Goal: Task Accomplishment & Management: Complete application form

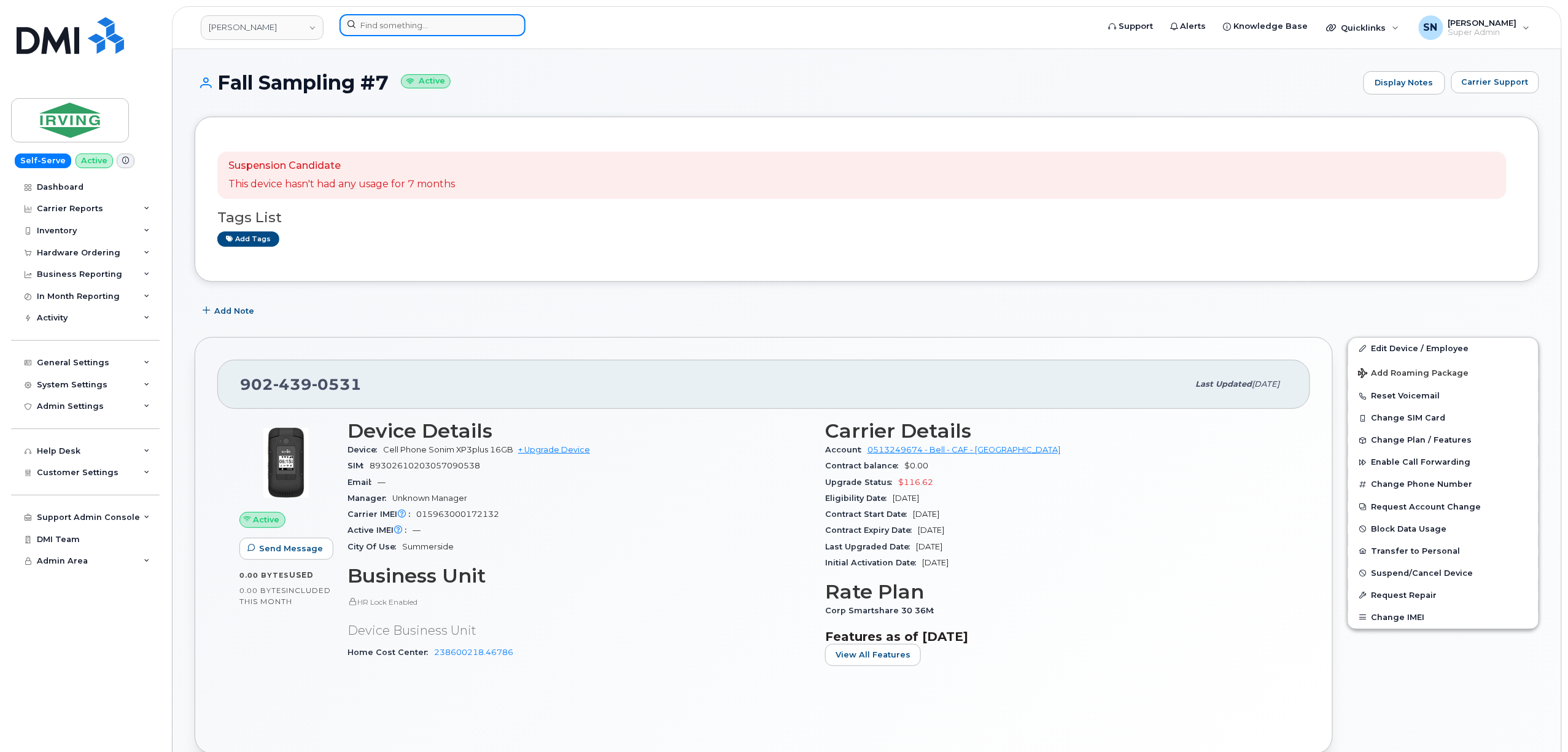
click at [473, 31] on input at bounding box center [433, 25] width 186 height 22
paste input "9024397984"
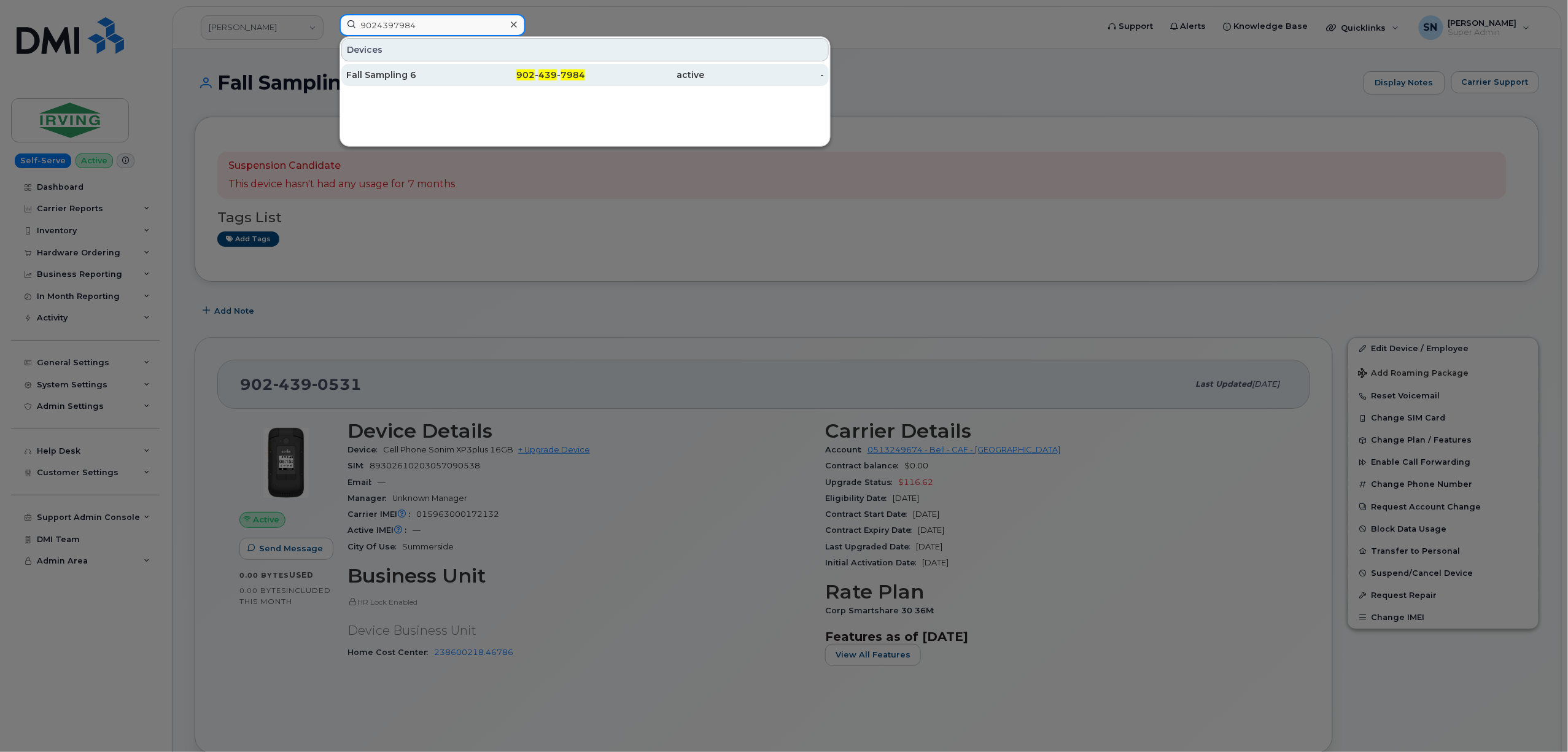
type input "9024397984"
click at [541, 70] on div "902 - 439 - 7984" at bounding box center [526, 75] width 120 height 22
click at [568, 308] on div at bounding box center [784, 376] width 1568 height 752
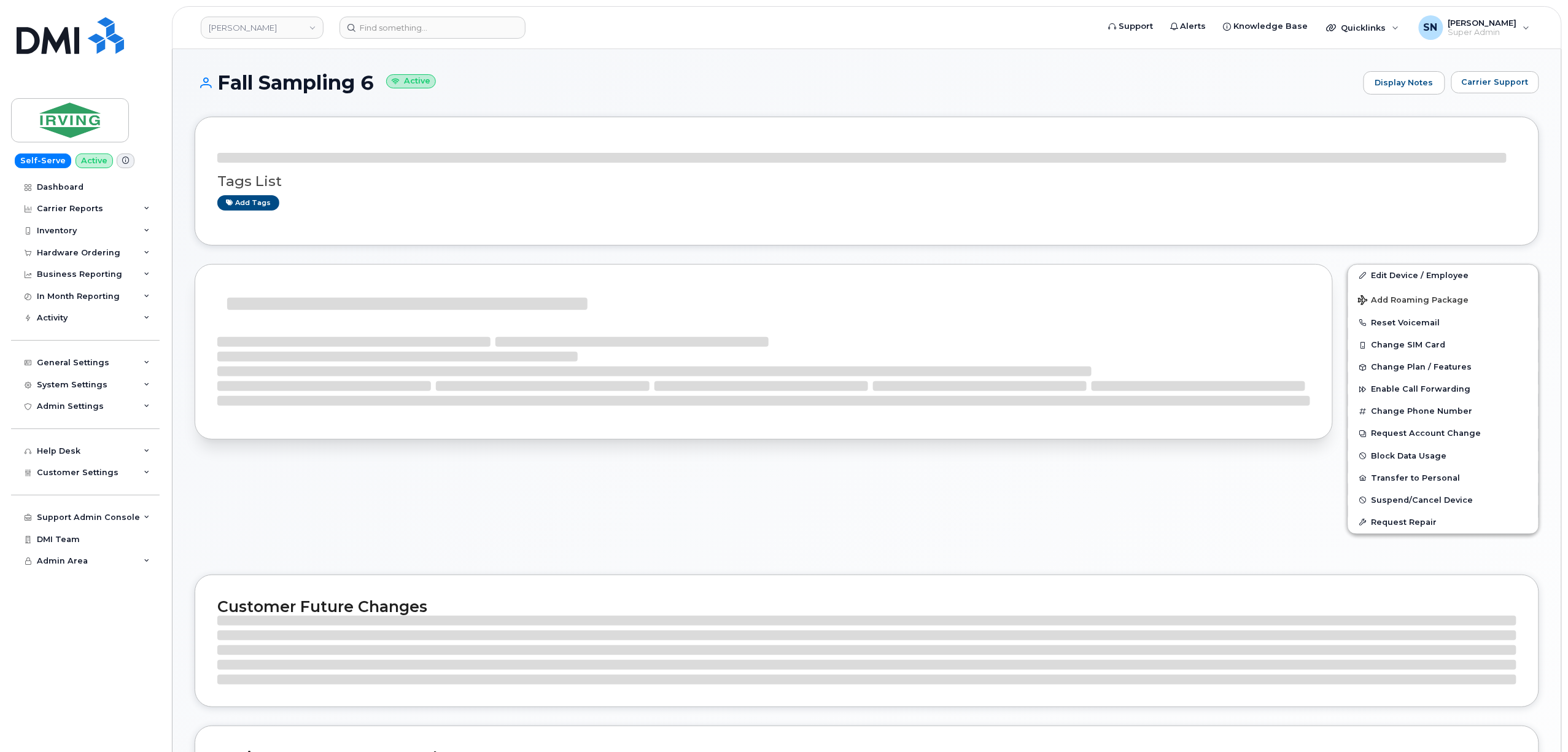
click at [565, 83] on h1 "Fall Sampling 6 Active" at bounding box center [775, 82] width 1163 height 21
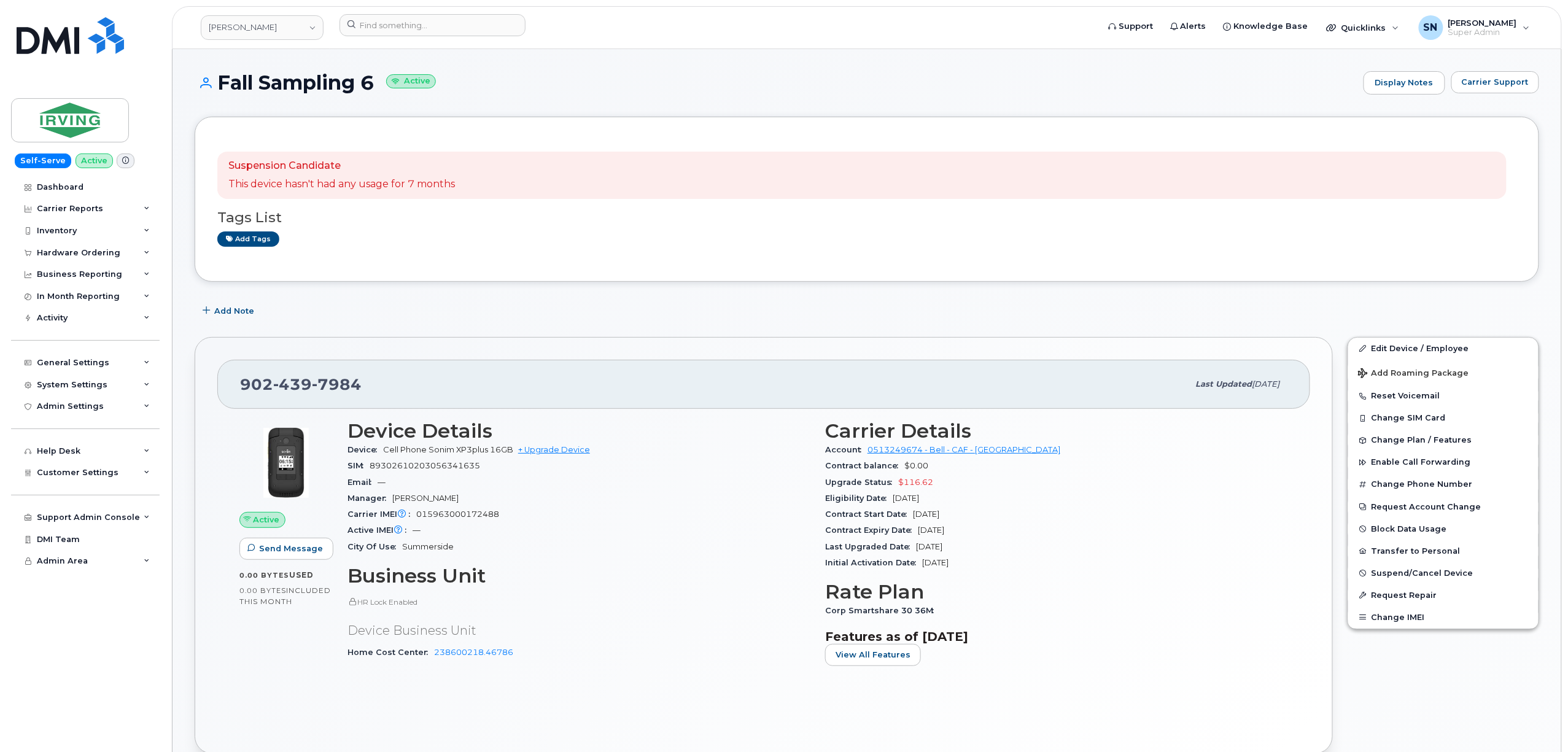
click at [423, 311] on div "Add Note" at bounding box center [867, 311] width 1345 height 22
click at [1501, 84] on span "Carrier Support" at bounding box center [1496, 82] width 67 height 12
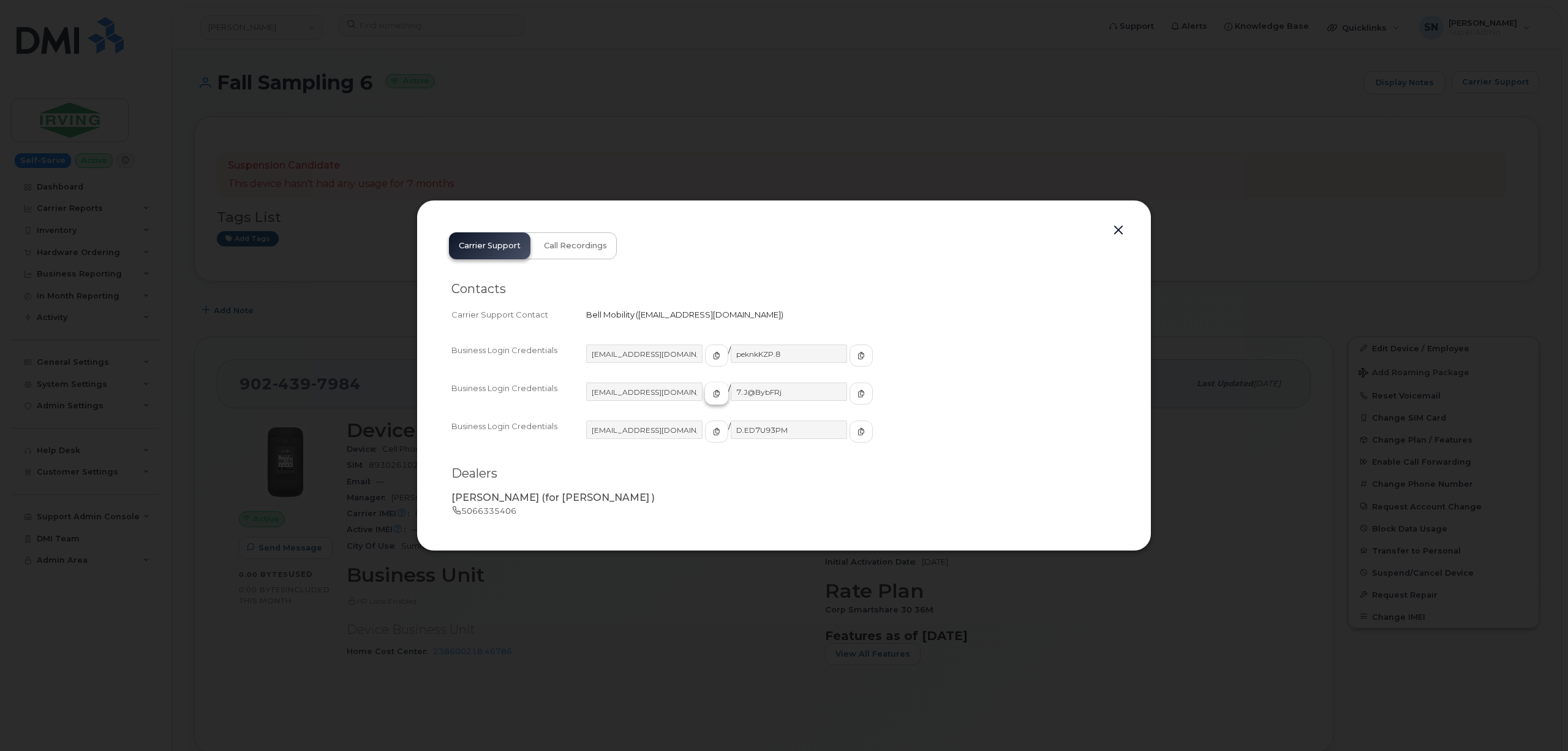
click at [711, 395] on span "button" at bounding box center [717, 393] width 11 height 11
click at [858, 395] on icon "button" at bounding box center [861, 393] width 7 height 7
click at [1117, 227] on button "button" at bounding box center [1119, 231] width 18 height 17
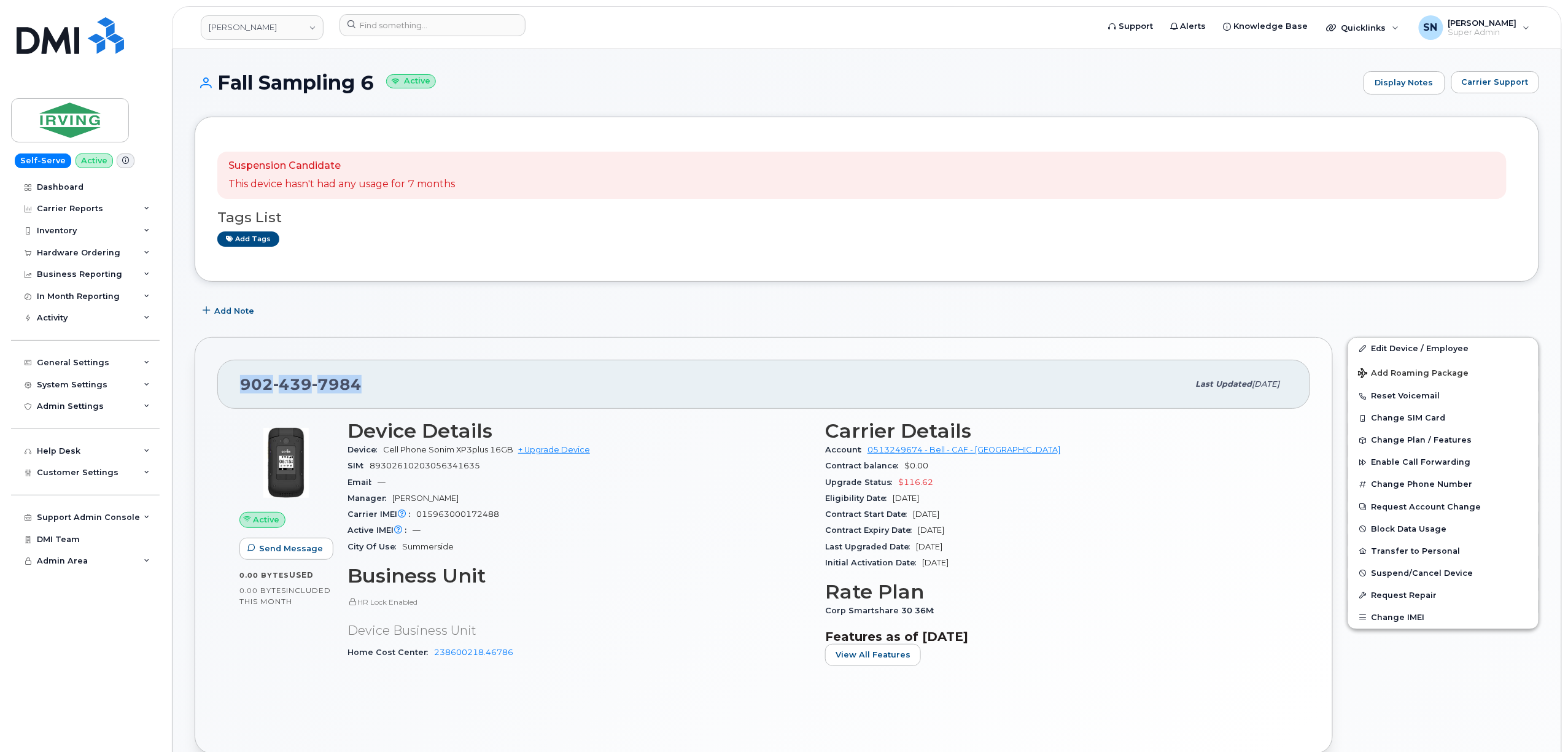
drag, startPoint x: 239, startPoint y: 381, endPoint x: 358, endPoint y: 388, distance: 119.2
click at [358, 388] on div "902 439 7984 Last updated Sep 18, 2025" at bounding box center [763, 385] width 1093 height 49
copy span "902 439 7984"
click at [411, 313] on div "Add Note" at bounding box center [867, 311] width 1345 height 22
click at [1497, 84] on span "Carrier Support" at bounding box center [1496, 82] width 67 height 12
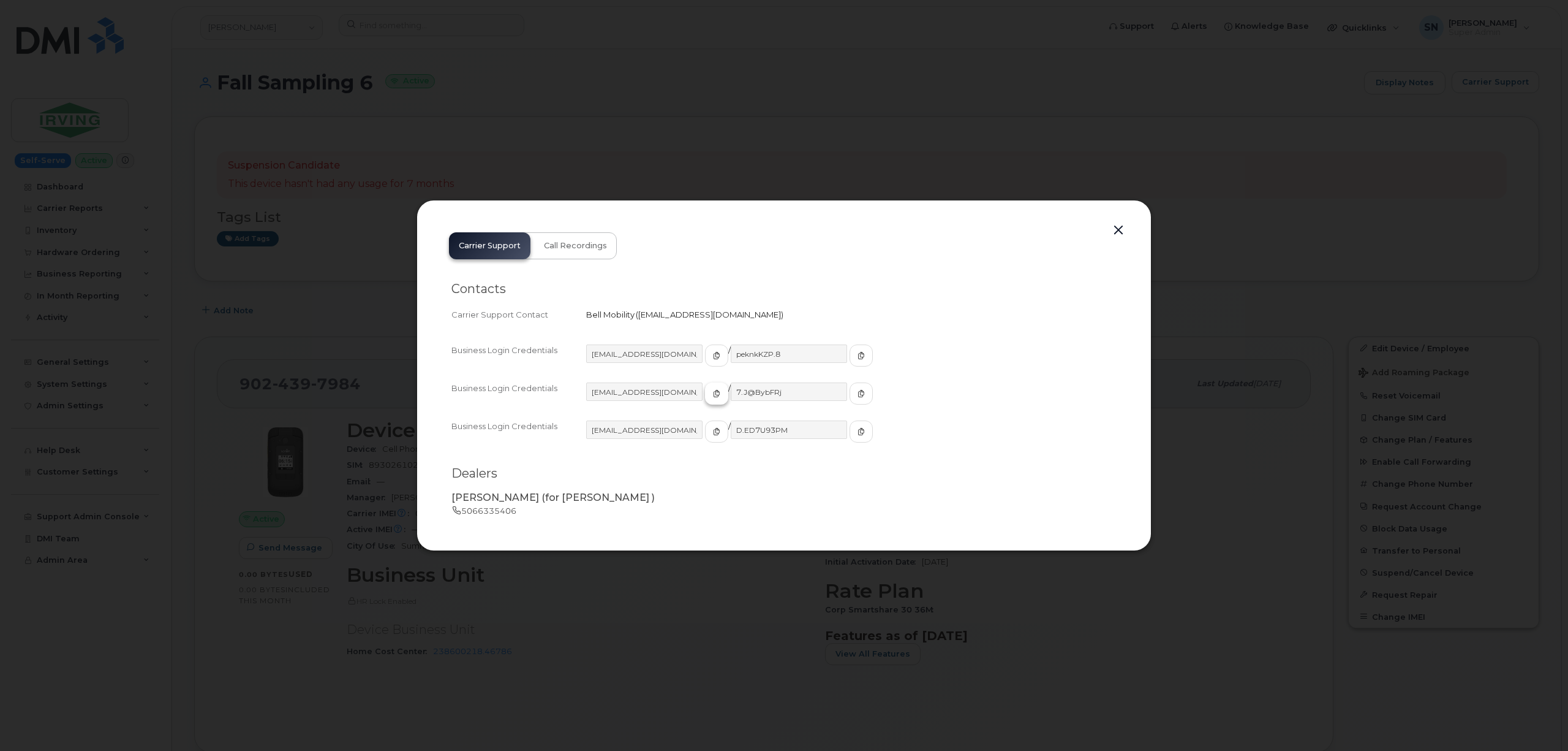
click at [713, 395] on icon "button" at bounding box center [717, 393] width 7 height 7
click at [858, 392] on icon "button" at bounding box center [861, 393] width 7 height 7
drag, startPoint x: 1121, startPoint y: 231, endPoint x: 1114, endPoint y: 230, distance: 7.1
click at [1120, 231] on button "button" at bounding box center [1119, 231] width 18 height 17
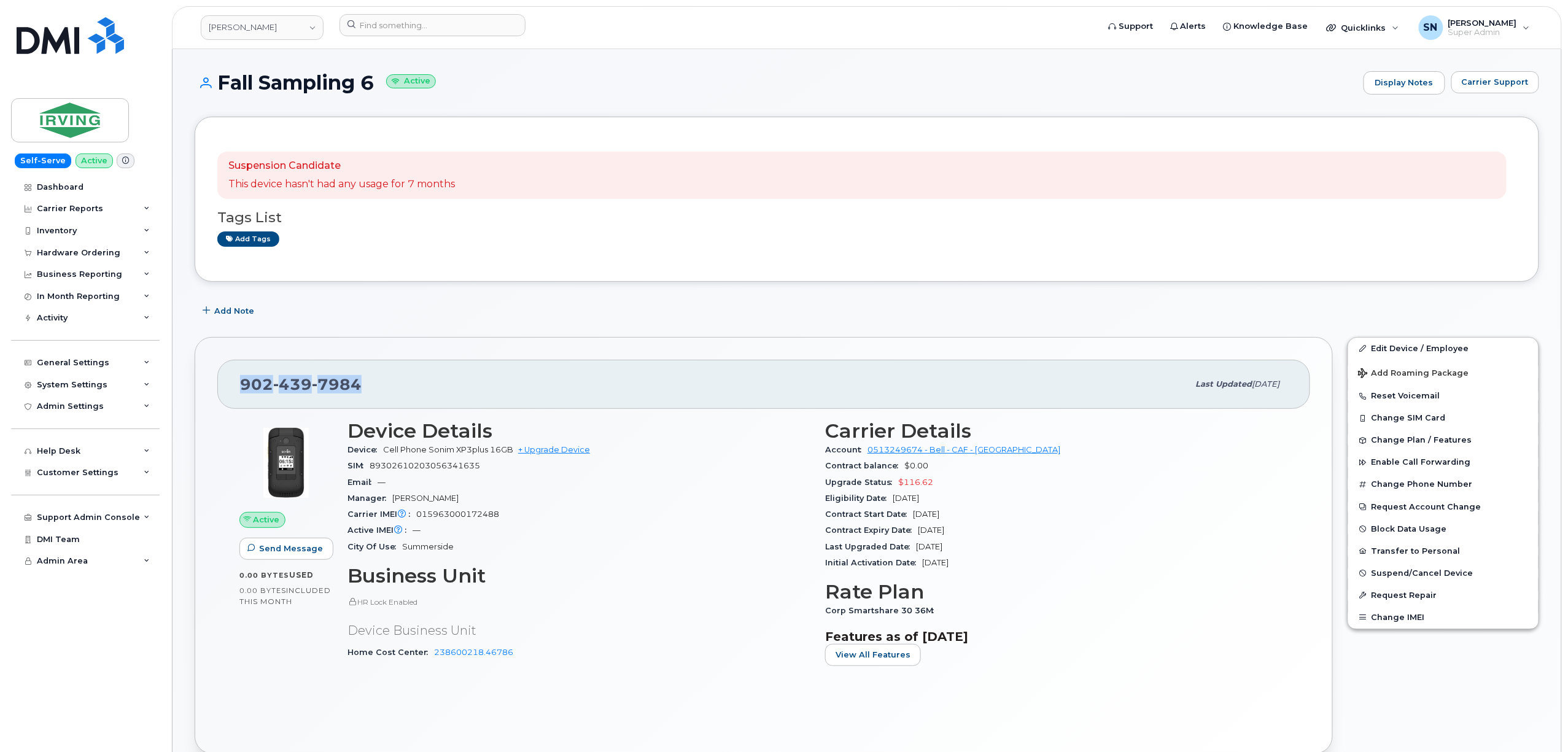
drag, startPoint x: 249, startPoint y: 386, endPoint x: 333, endPoint y: 378, distance: 84.4
click at [368, 382] on div "902 439 7984" at bounding box center [714, 384] width 948 height 26
copy span "902 439 7984"
click at [435, 25] on input at bounding box center [433, 25] width 186 height 22
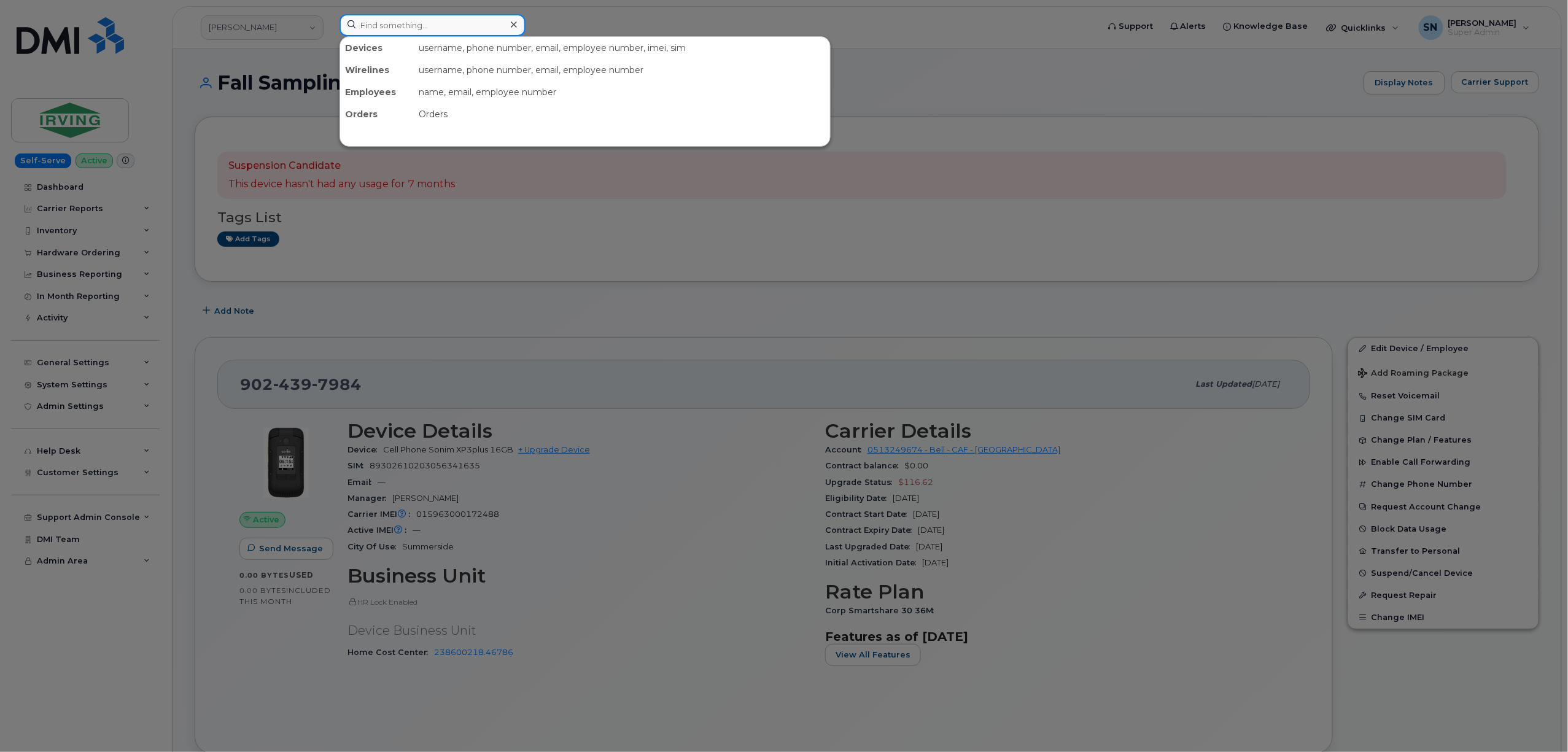
paste input "9024396875"
type input "9024396875"
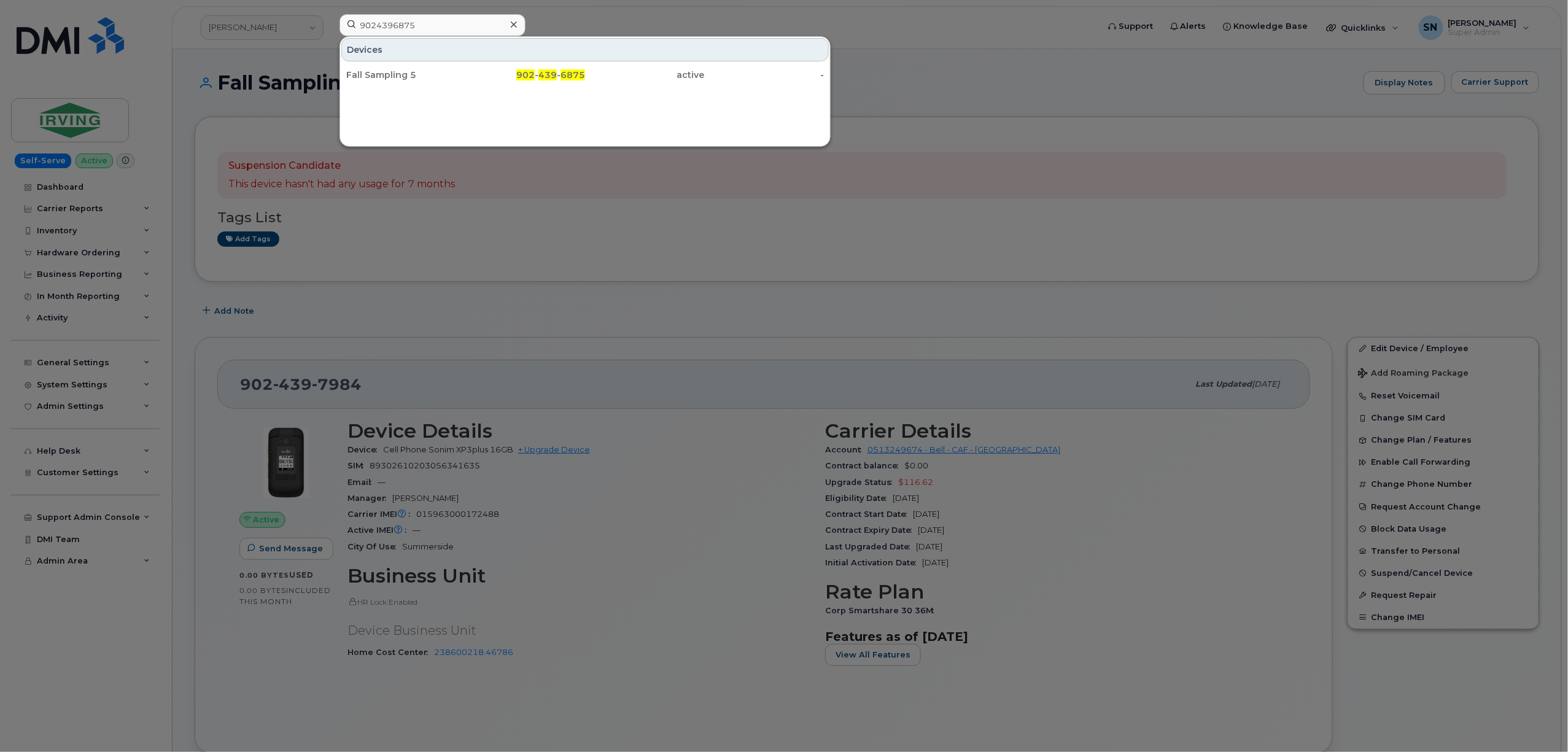
click at [435, 73] on div "Fall Sampling 5" at bounding box center [406, 74] width 120 height 12
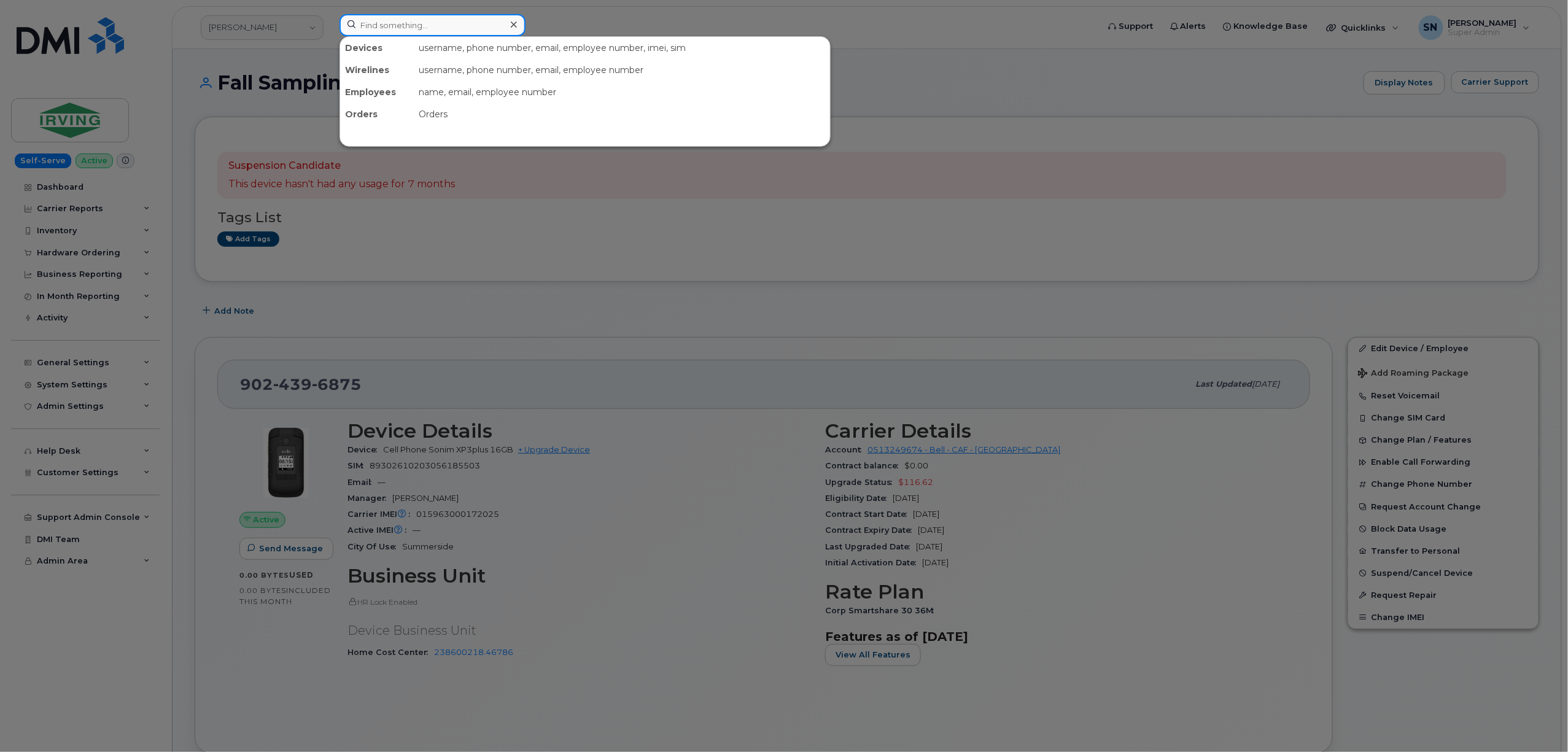
click at [431, 20] on input at bounding box center [433, 25] width 186 height 22
paste input "9024392108"
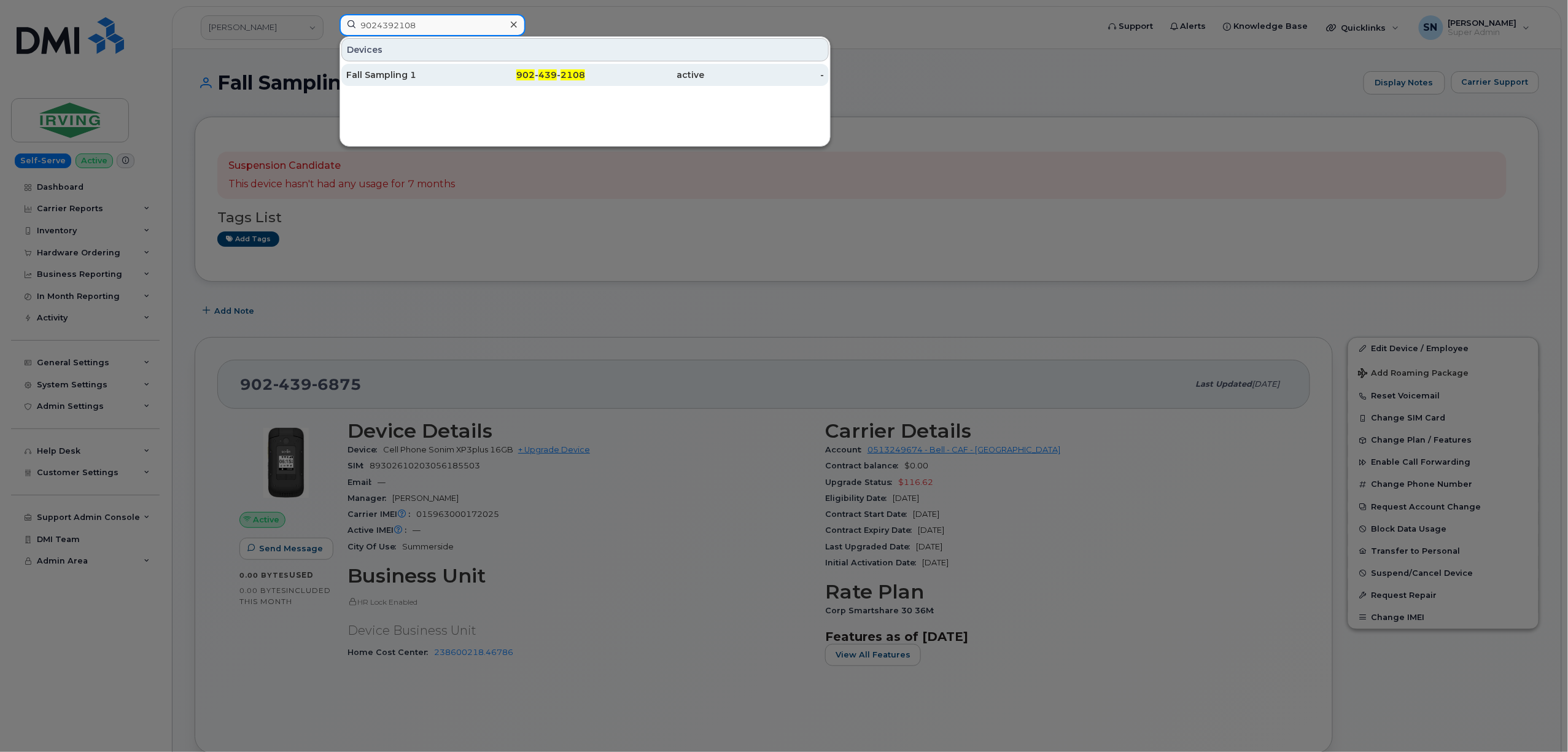
type input "9024392108"
click at [485, 82] on div "902 - 439 - 2108" at bounding box center [526, 75] width 120 height 22
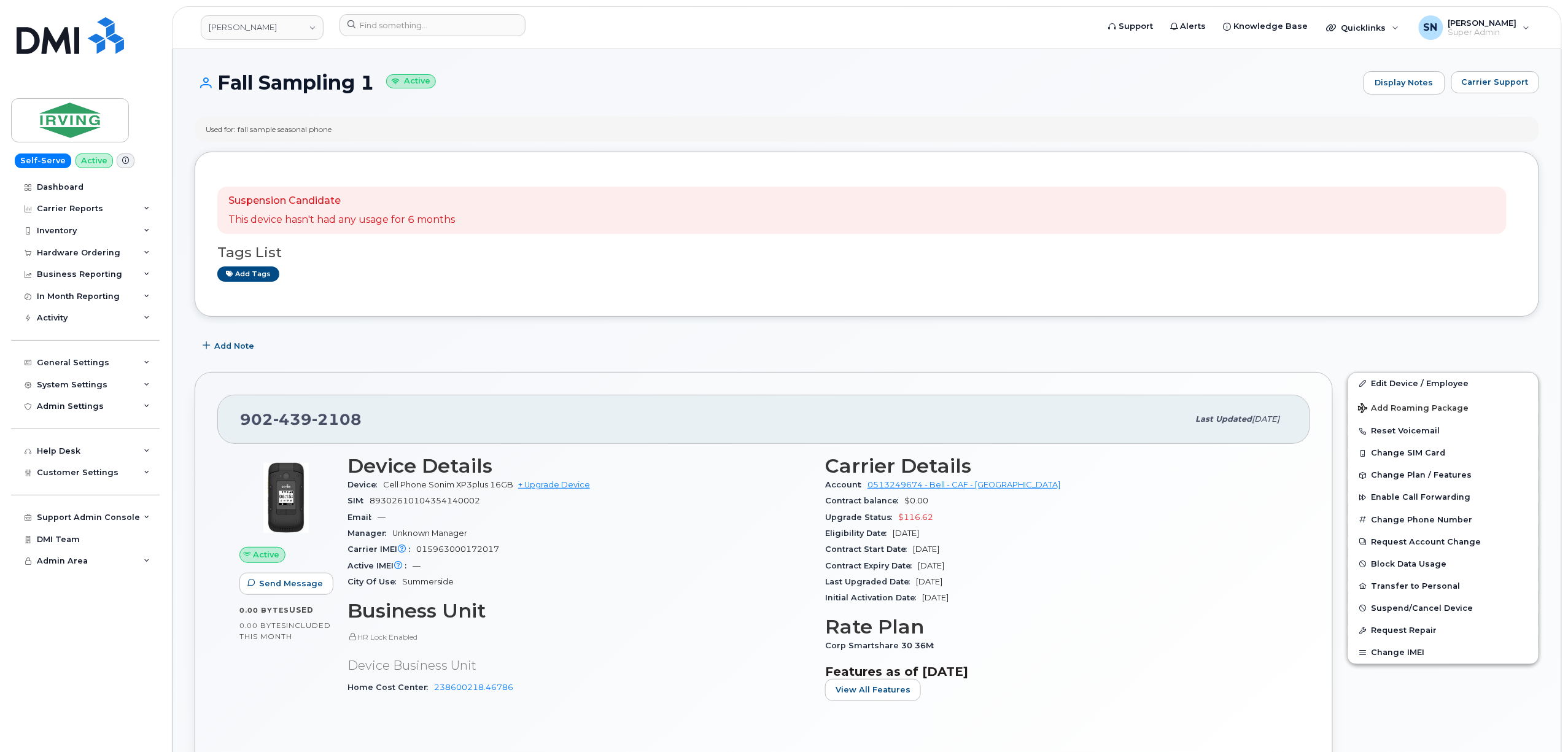
click at [527, 140] on div "Used for: fall sample seasonal phone" at bounding box center [867, 128] width 1345 height 25
click at [438, 32] on input at bounding box center [433, 25] width 186 height 22
paste input "[PHONE_NUMBER]"
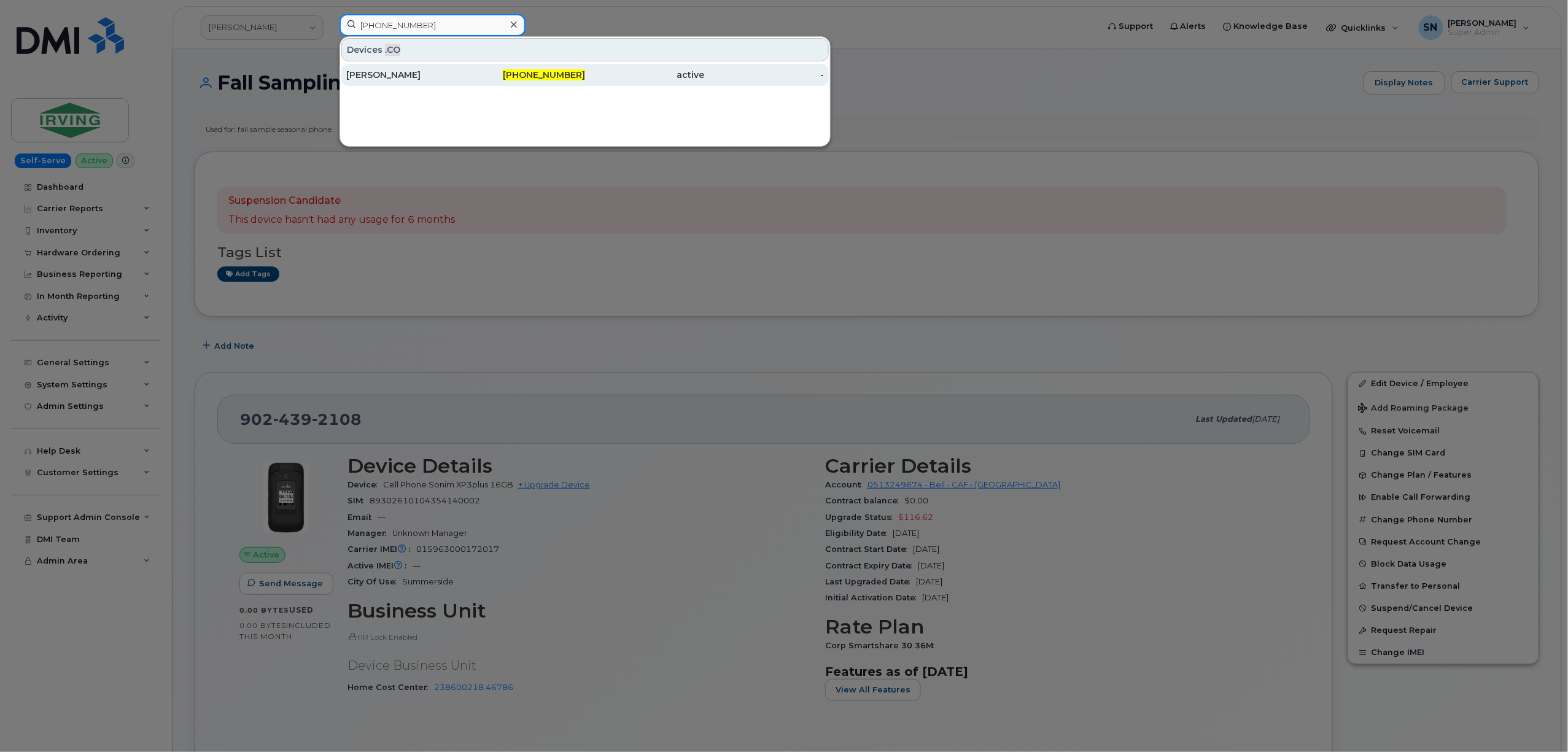
type input "306-250-7611"
click at [485, 73] on div "306-250-7611" at bounding box center [526, 74] width 120 height 12
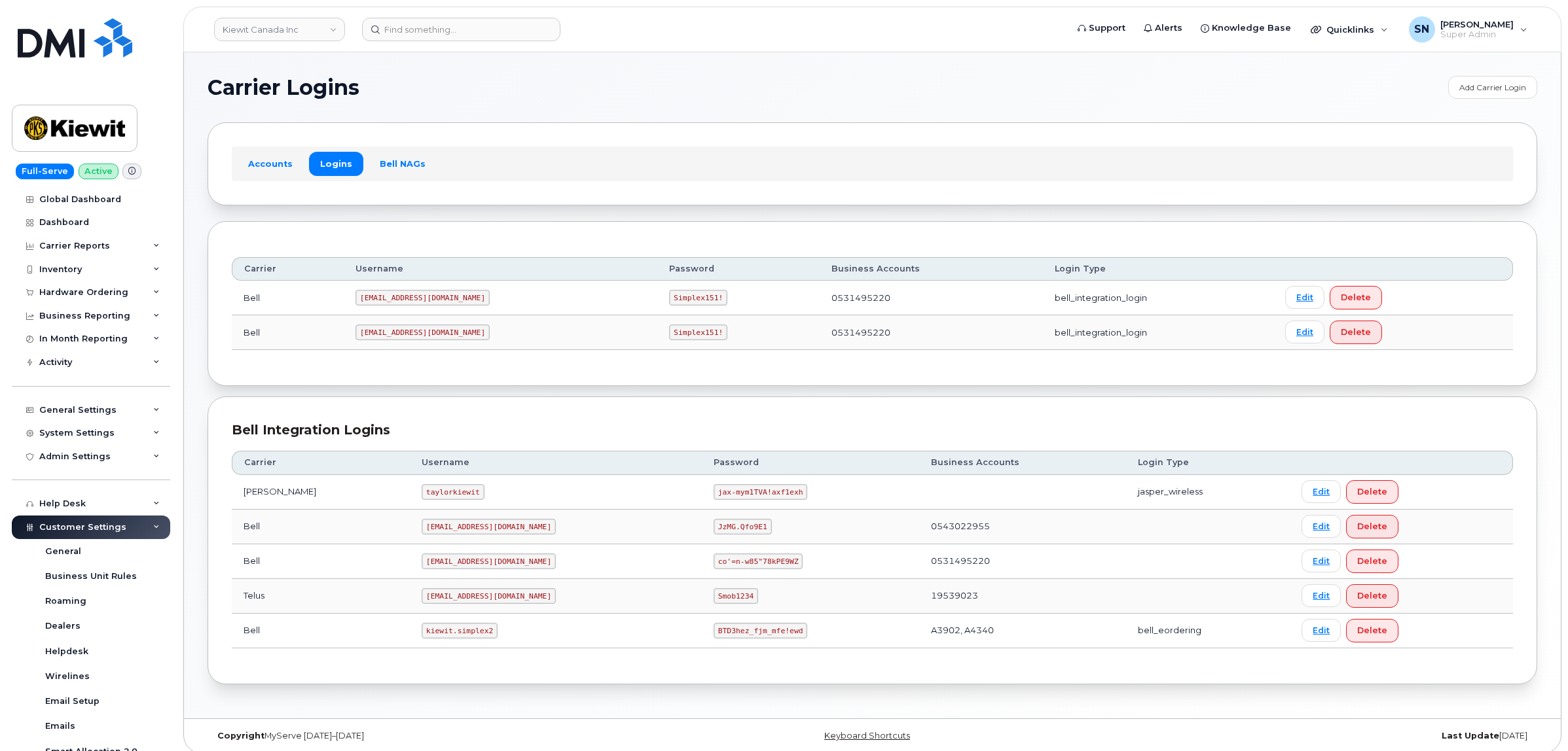
scroll to position [74, 0]
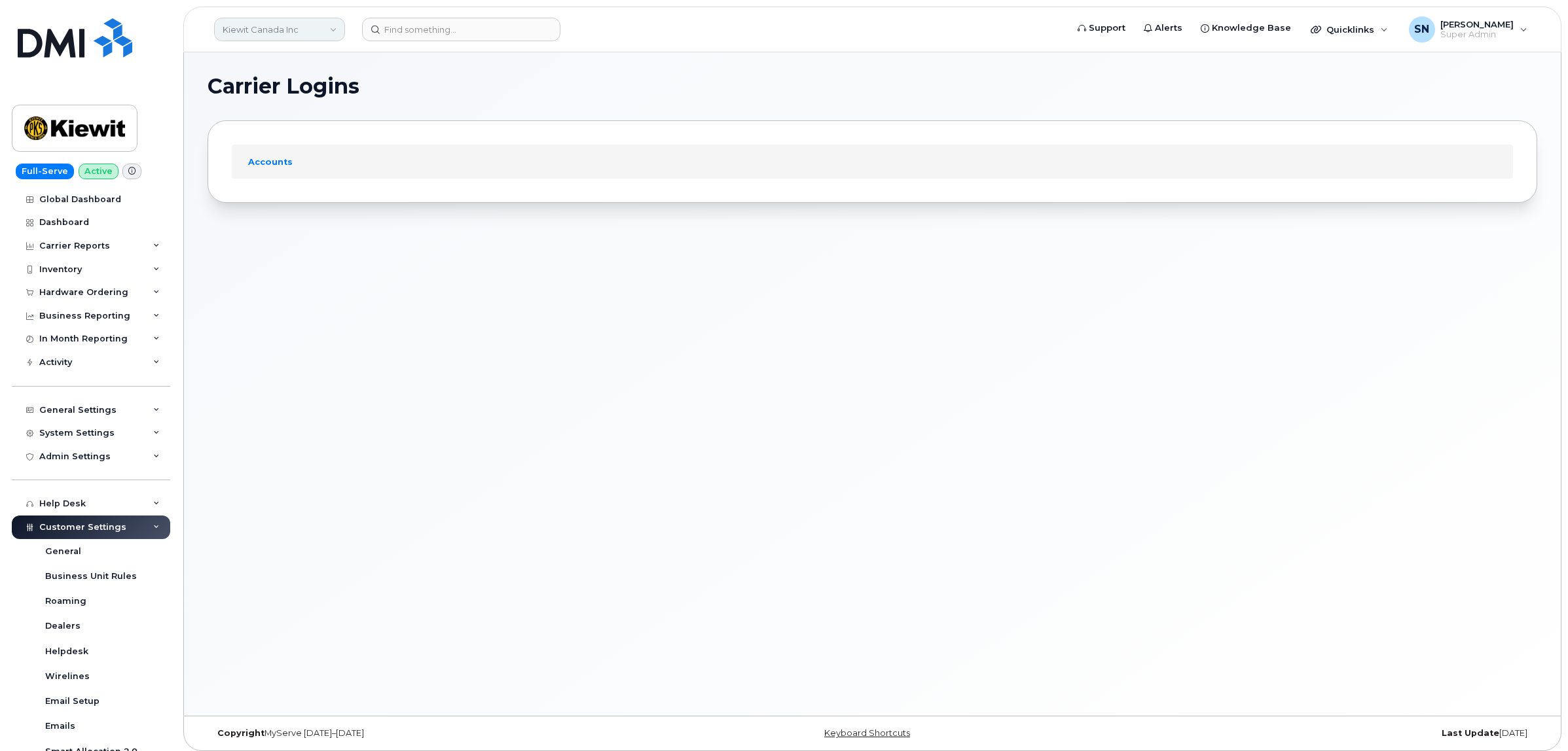
click at [282, 18] on link "Kiewit Canada Inc" at bounding box center [279, 29] width 131 height 23
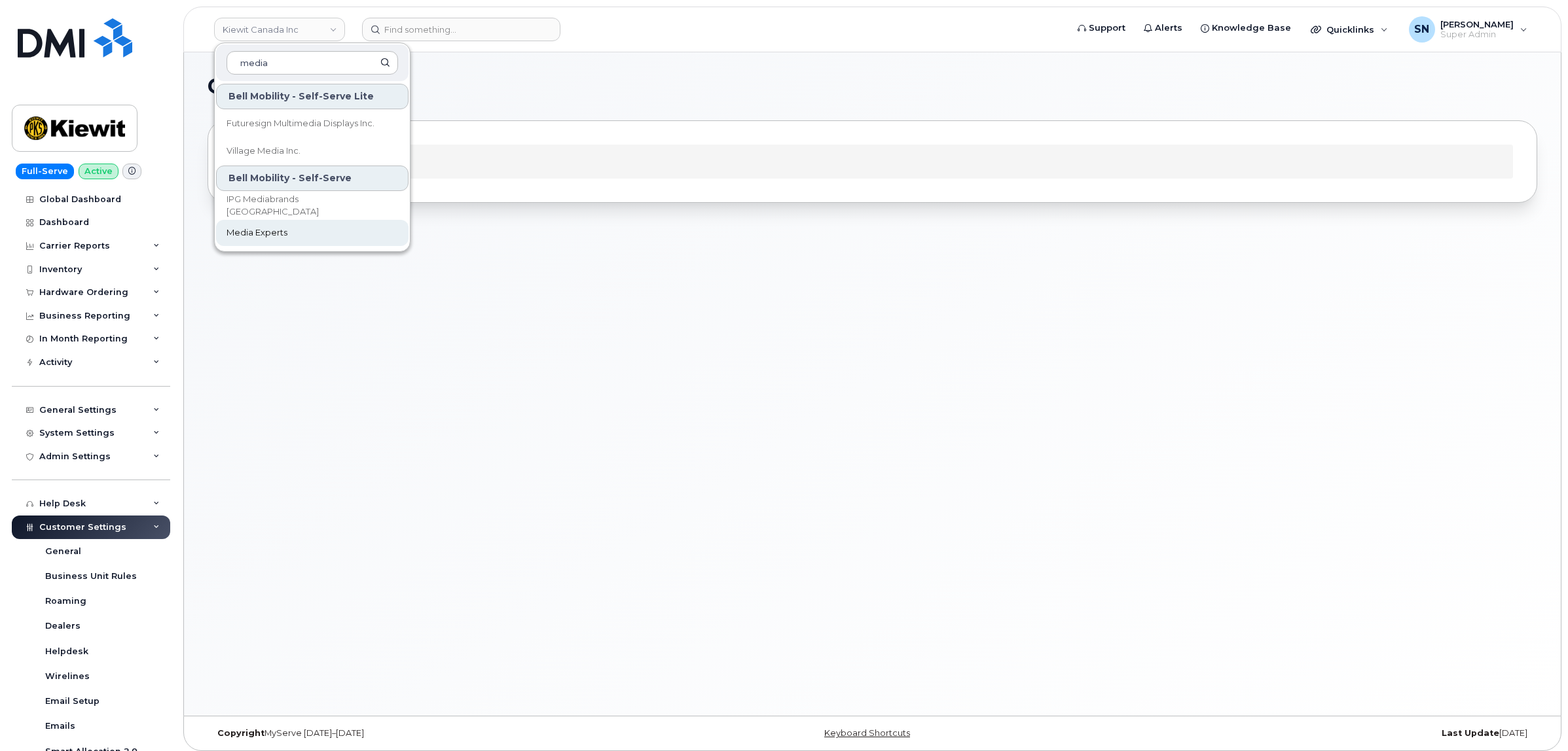
type input "media"
click at [284, 233] on span "Media Experts" at bounding box center [257, 232] width 61 height 13
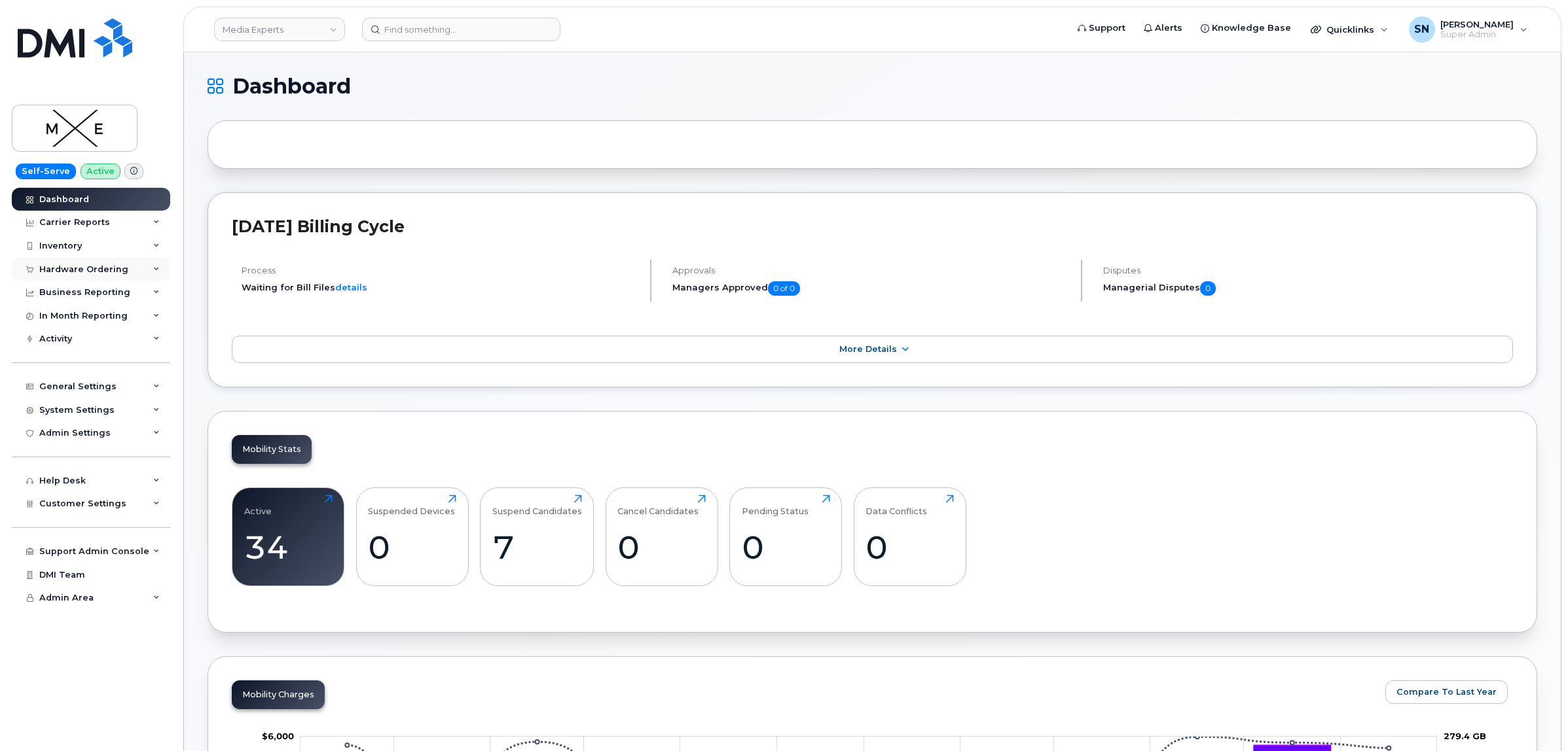
click at [106, 273] on div "Hardware Ordering" at bounding box center [83, 270] width 89 height 11
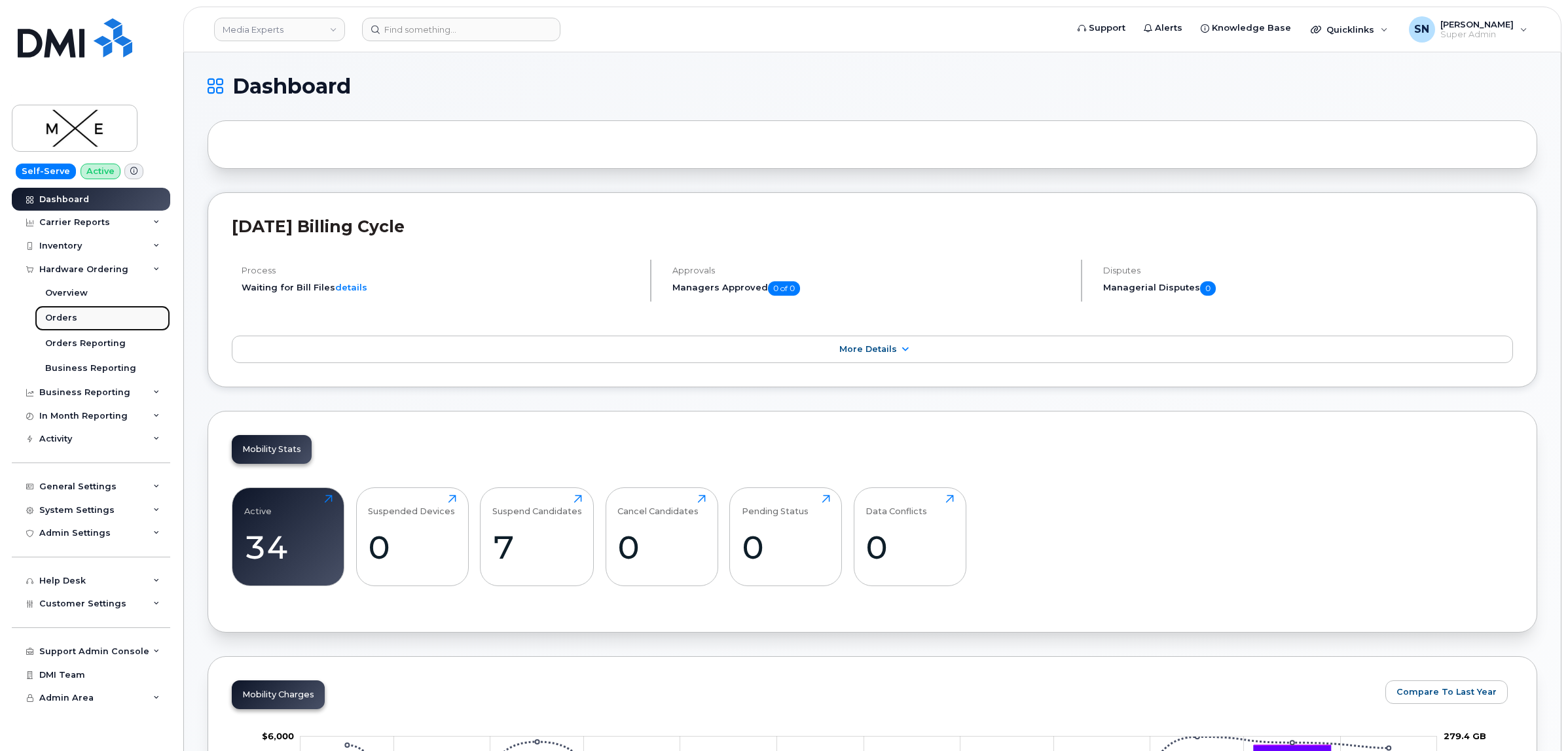
click at [92, 318] on link "Orders" at bounding box center [103, 317] width 136 height 24
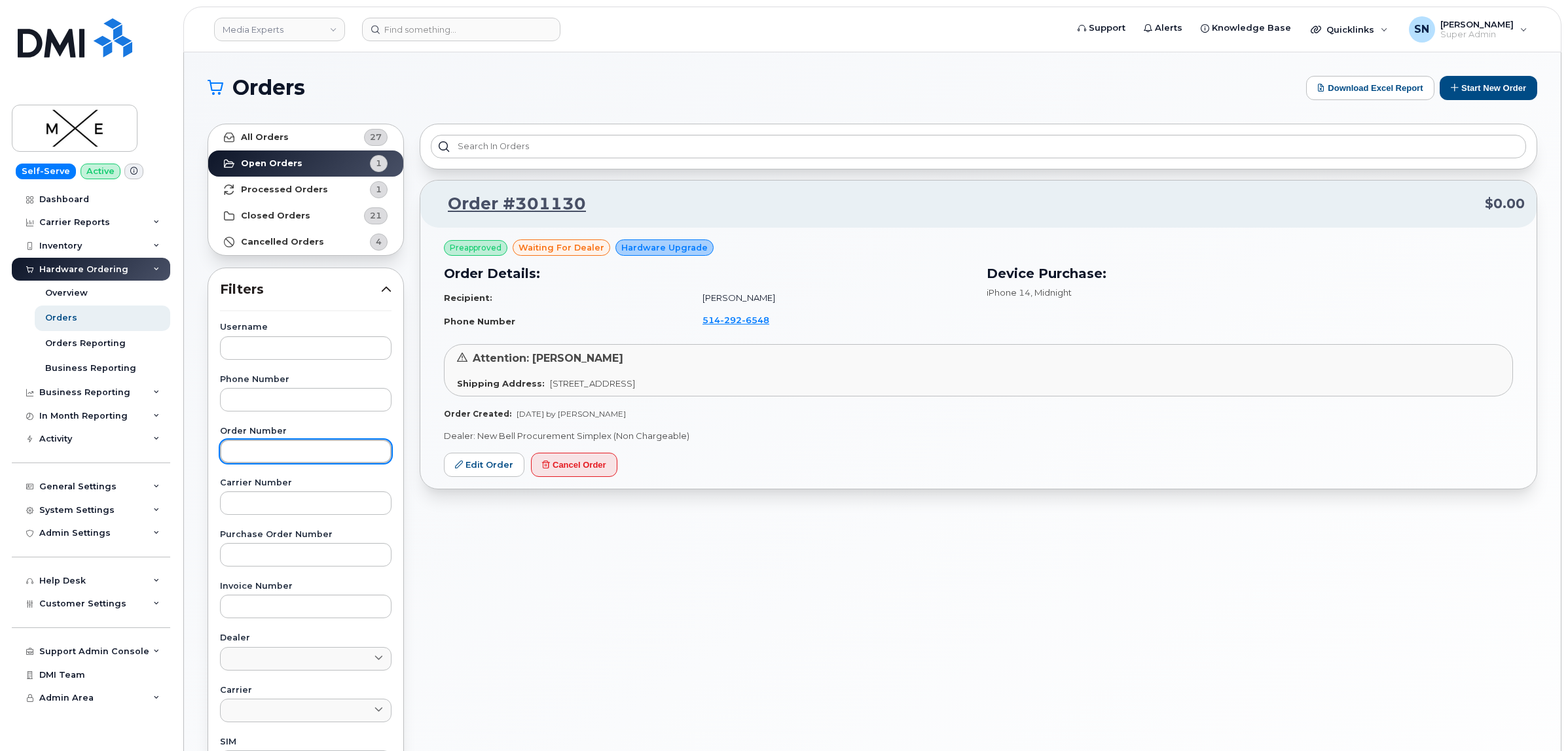
click at [253, 450] on input "text" at bounding box center [306, 451] width 172 height 23
paste input "301130"
type input "301130"
click at [278, 142] on strong "All Orders" at bounding box center [265, 137] width 48 height 11
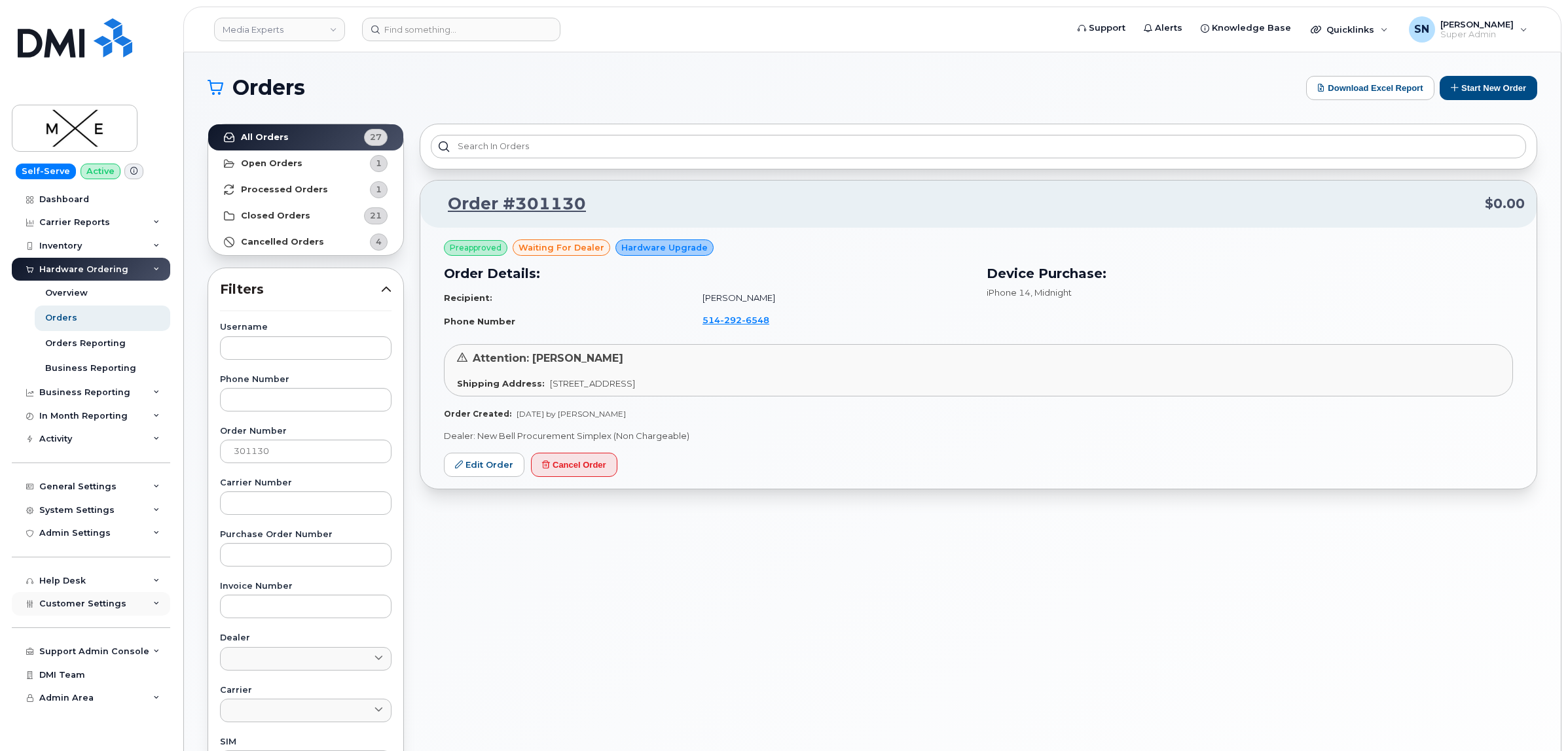
click at [89, 608] on span "Customer Settings" at bounding box center [82, 604] width 87 height 10
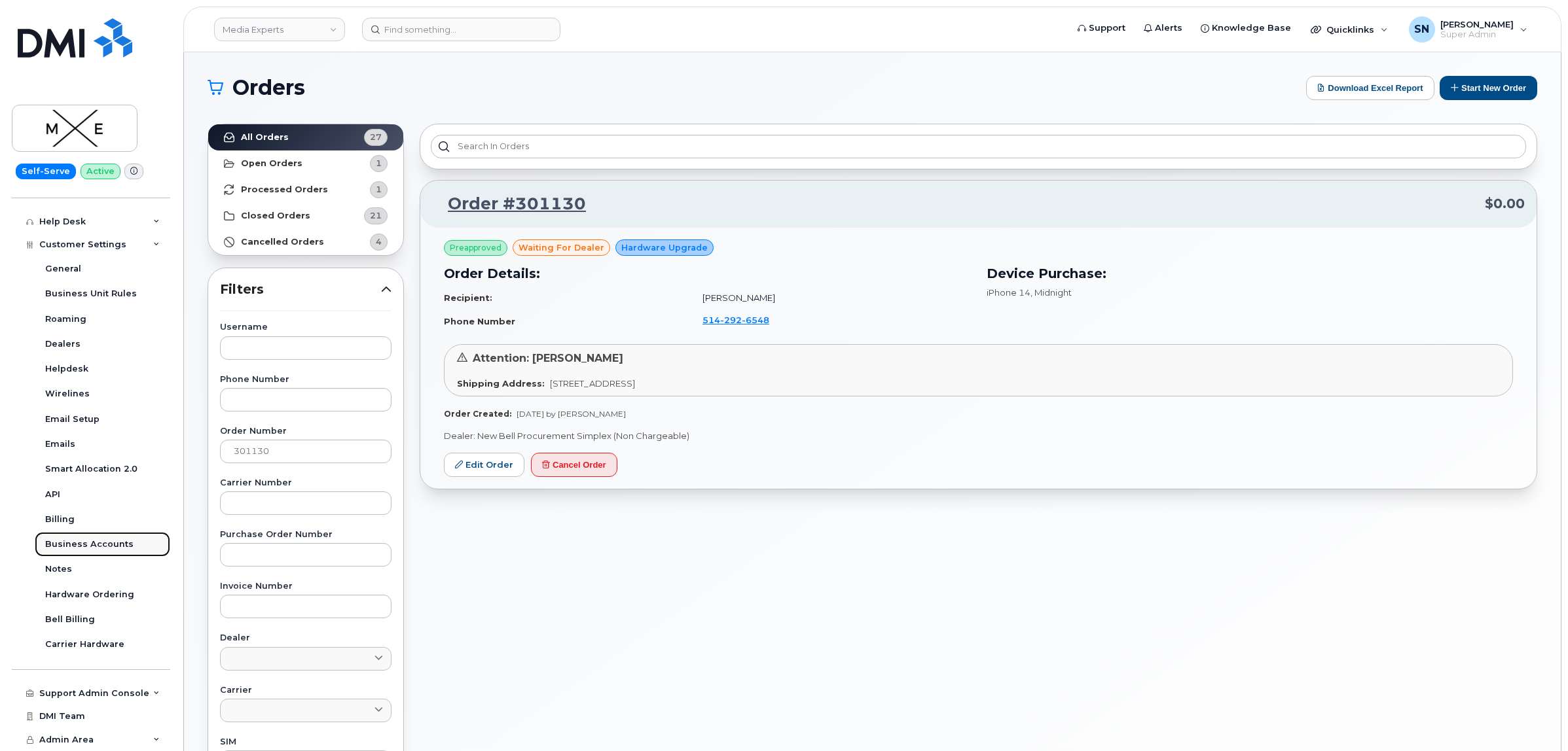
click at [96, 549] on div "Business Accounts" at bounding box center [89, 544] width 88 height 12
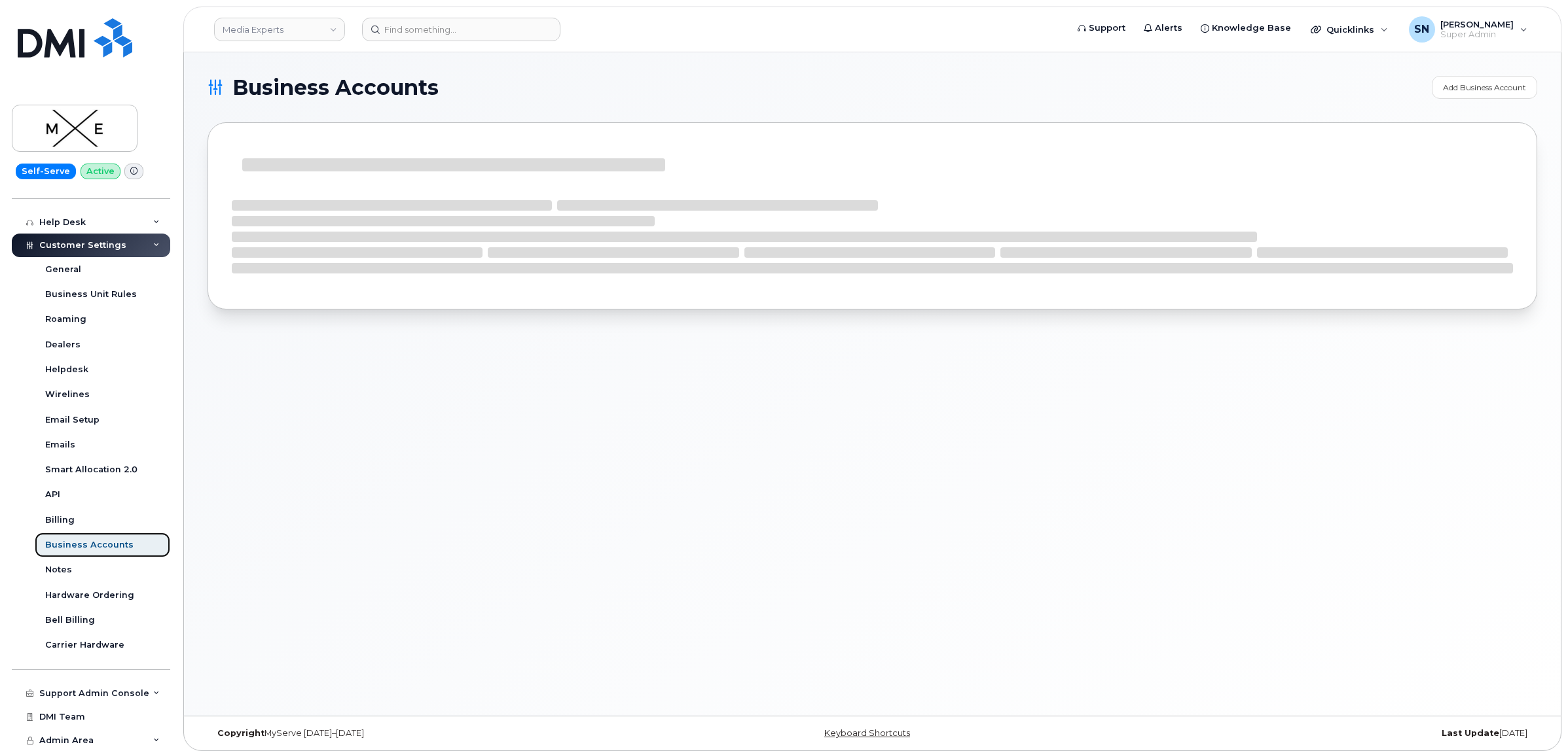
scroll to position [264, 0]
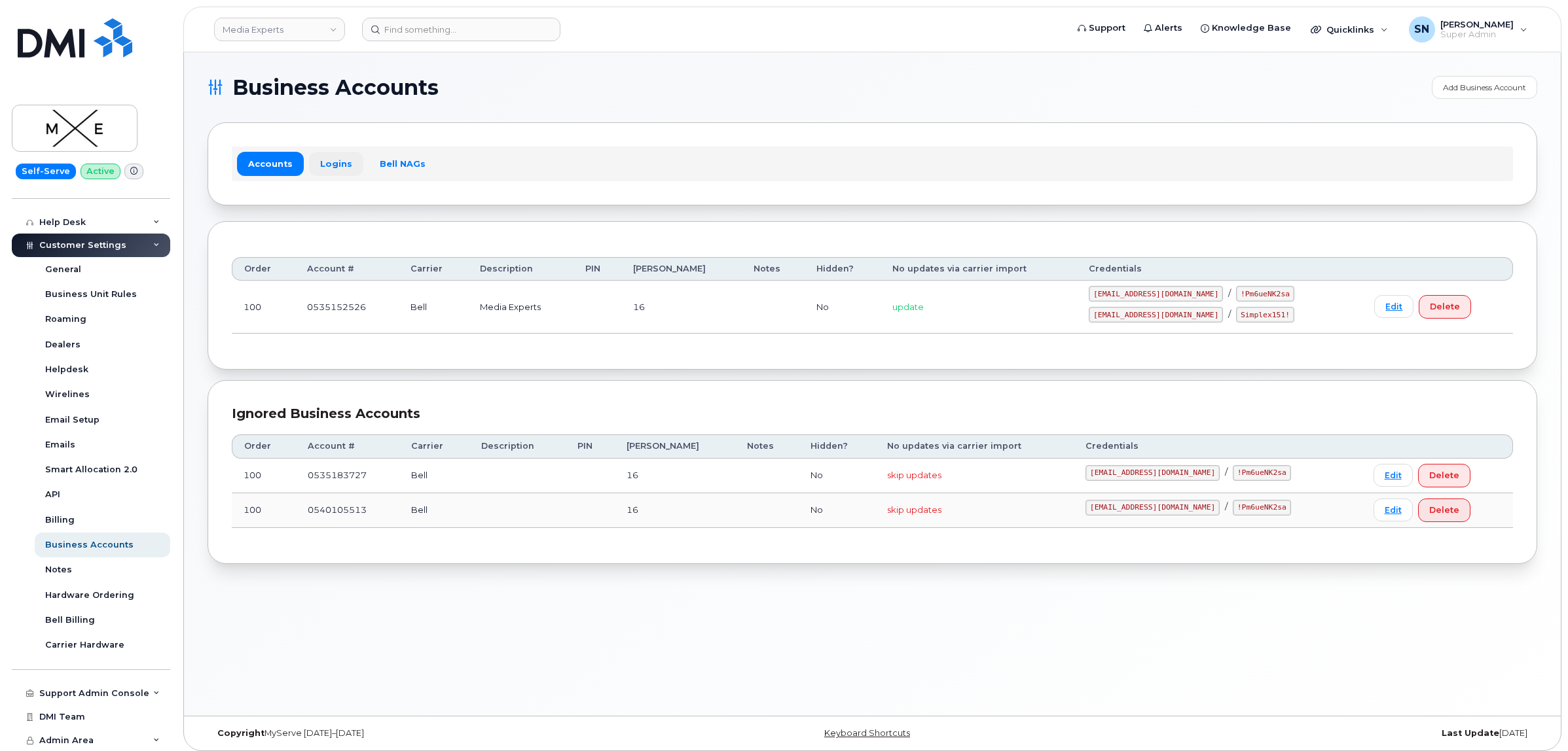
click at [348, 160] on link "Logins" at bounding box center [336, 163] width 55 height 23
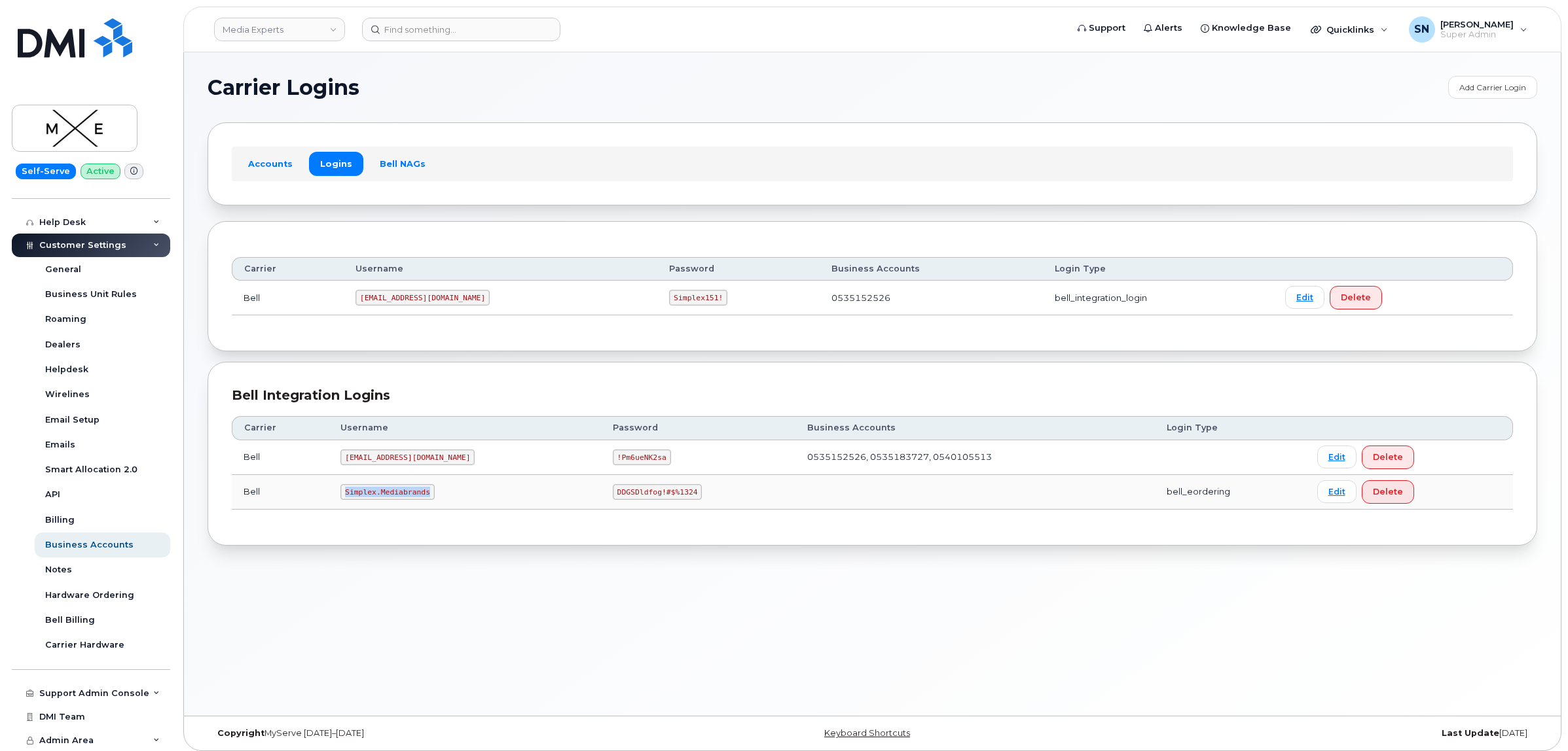
drag, startPoint x: 348, startPoint y: 495, endPoint x: 428, endPoint y: 501, distance: 80.2
click at [428, 500] on code "Simplex.Mediabrands" at bounding box center [387, 492] width 94 height 16
copy code "Simplex.Mediabrands"
drag, startPoint x: 553, startPoint y: 491, endPoint x: 628, endPoint y: 499, distance: 75.4
click at [628, 499] on code "DDGSDldfog!#$%1324" at bounding box center [657, 492] width 89 height 16
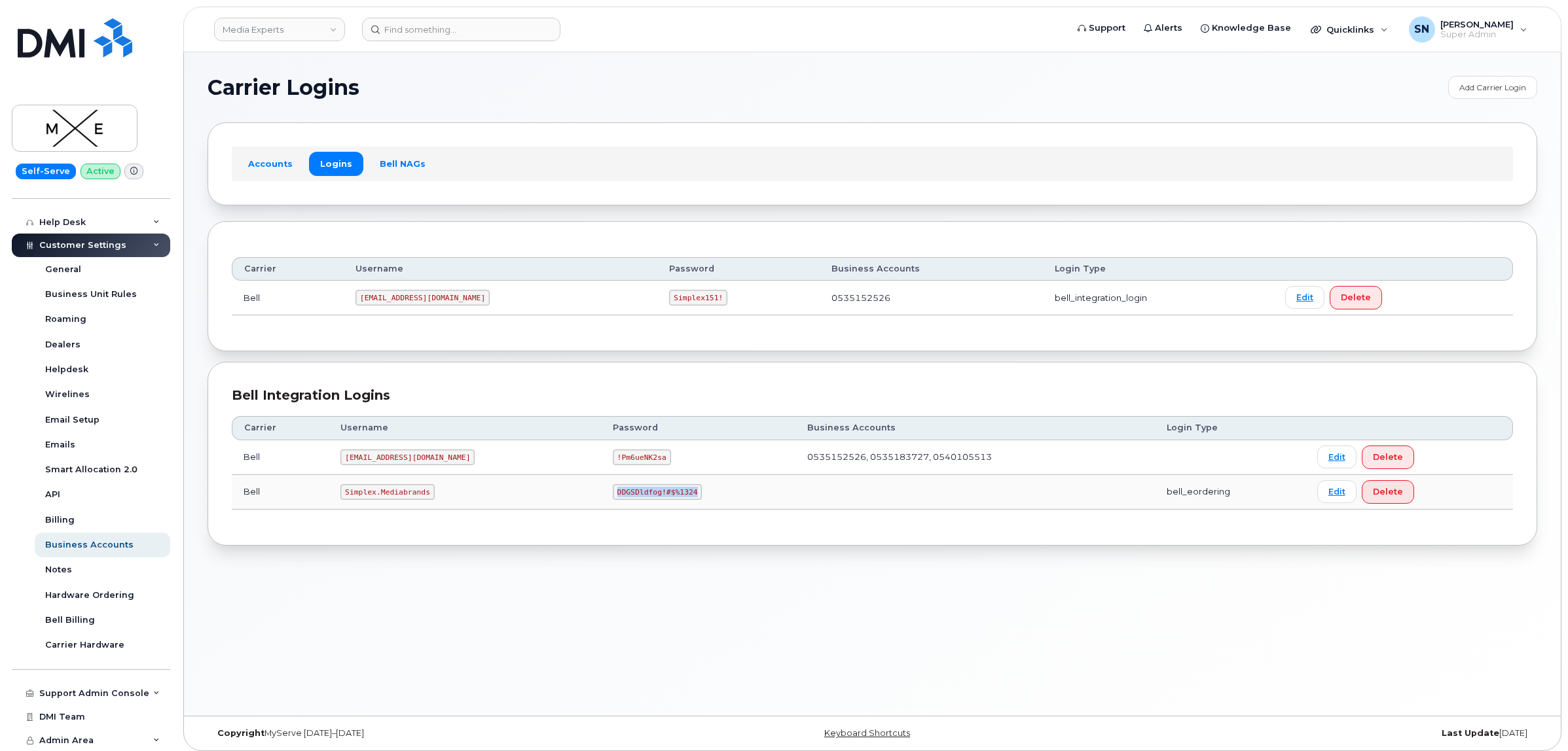
copy code "DDGSDldfog!#$%1324"
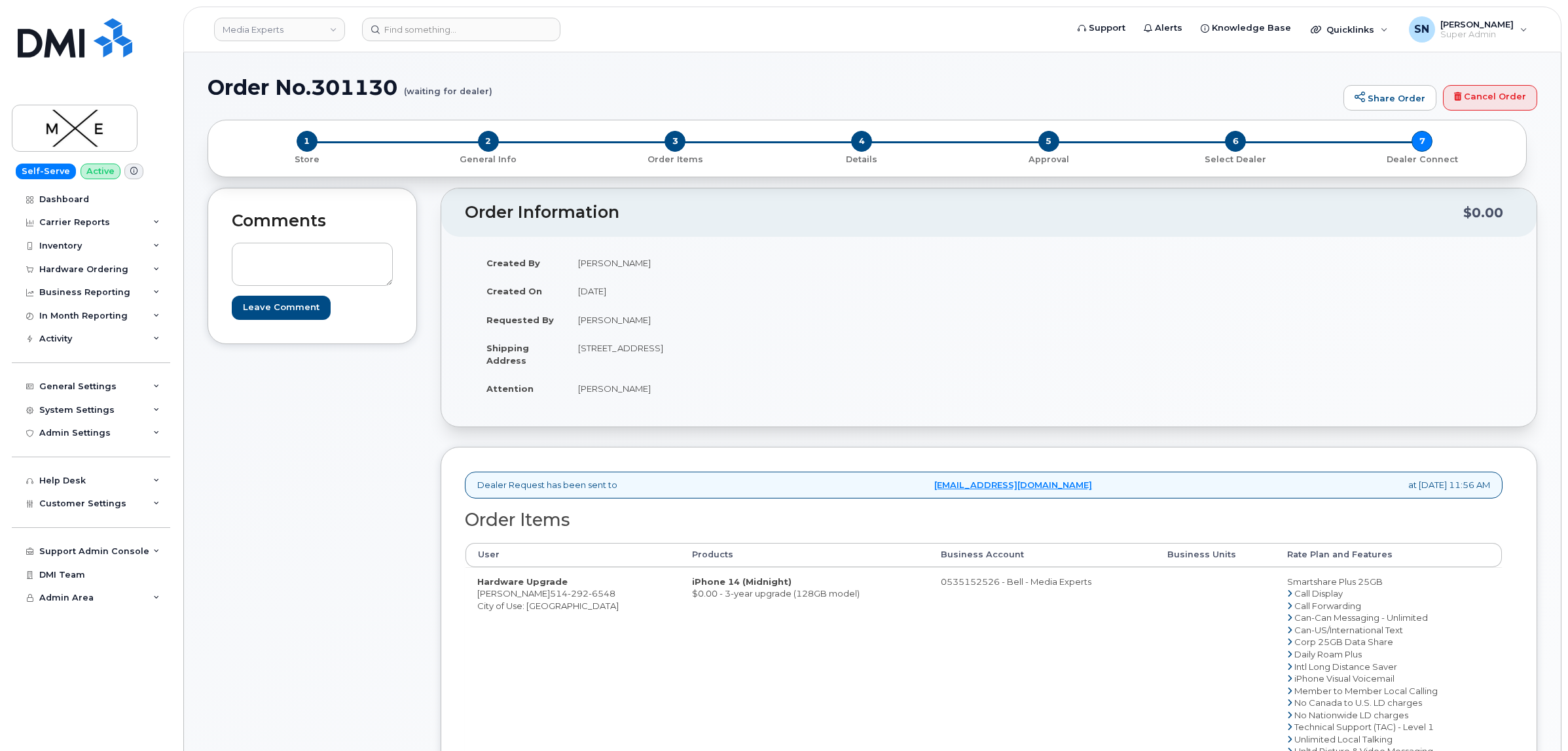
click at [447, 342] on div "Created By [PERSON_NAME] Created On [DATE] Requested By [PERSON_NAME] Shipping …" at bounding box center [989, 332] width 1095 height 189
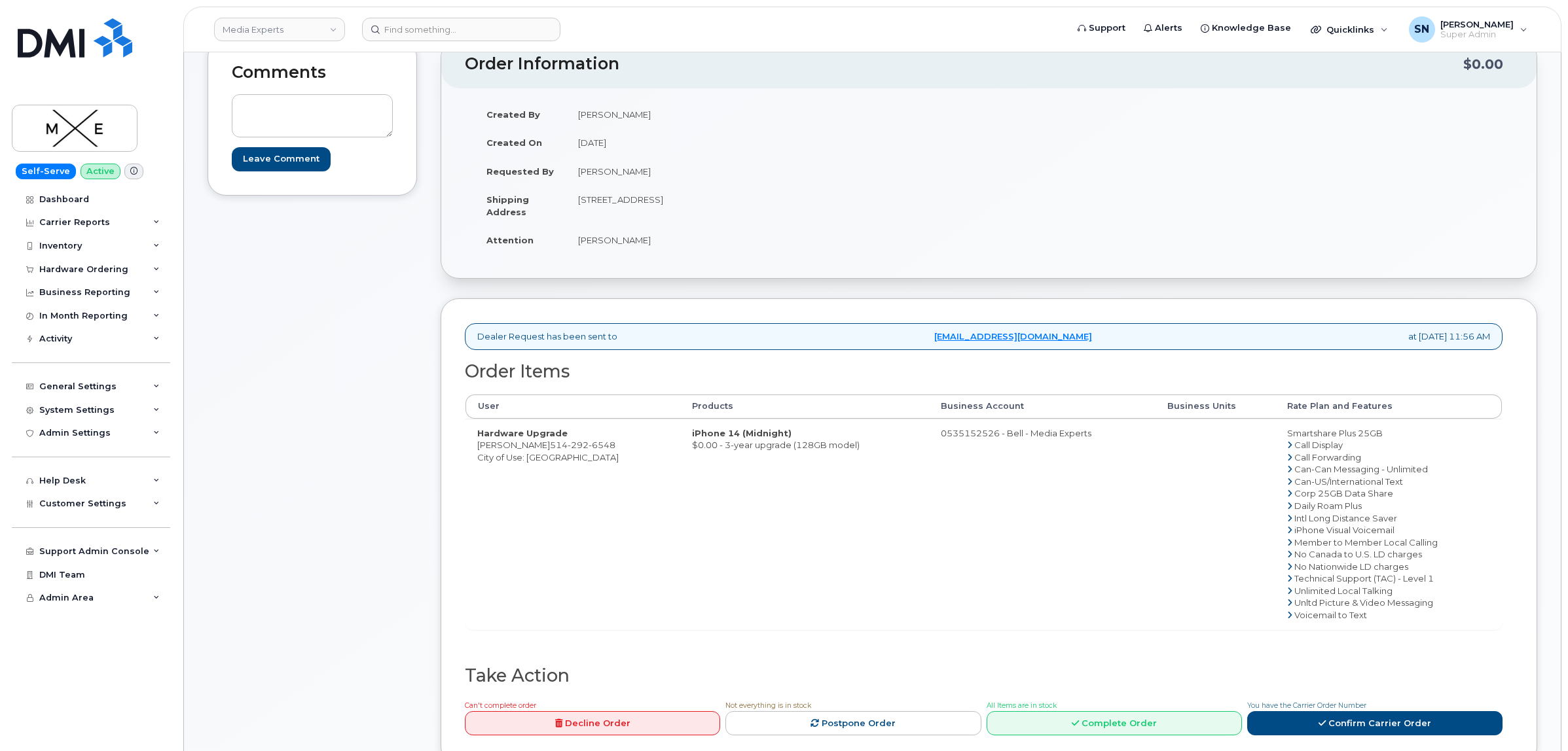
scroll to position [164, 0]
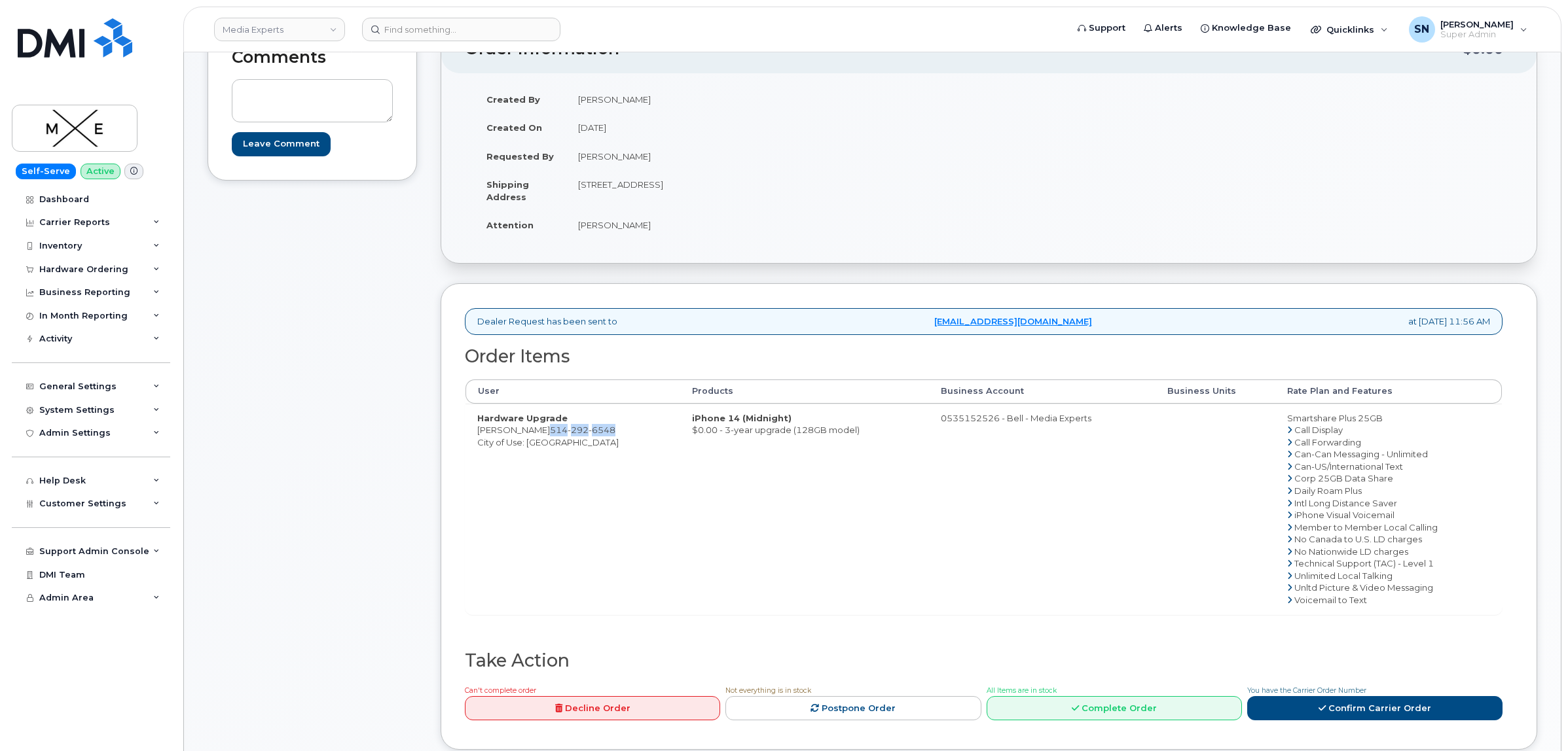
drag, startPoint x: 562, startPoint y: 434, endPoint x: 628, endPoint y: 434, distance: 66.0
click at [628, 434] on td "Hardware Upgrade Rosa Hamadouche 514 292 6548 City of Use: Montreal" at bounding box center [572, 509] width 215 height 211
copy span "514 292 6548"
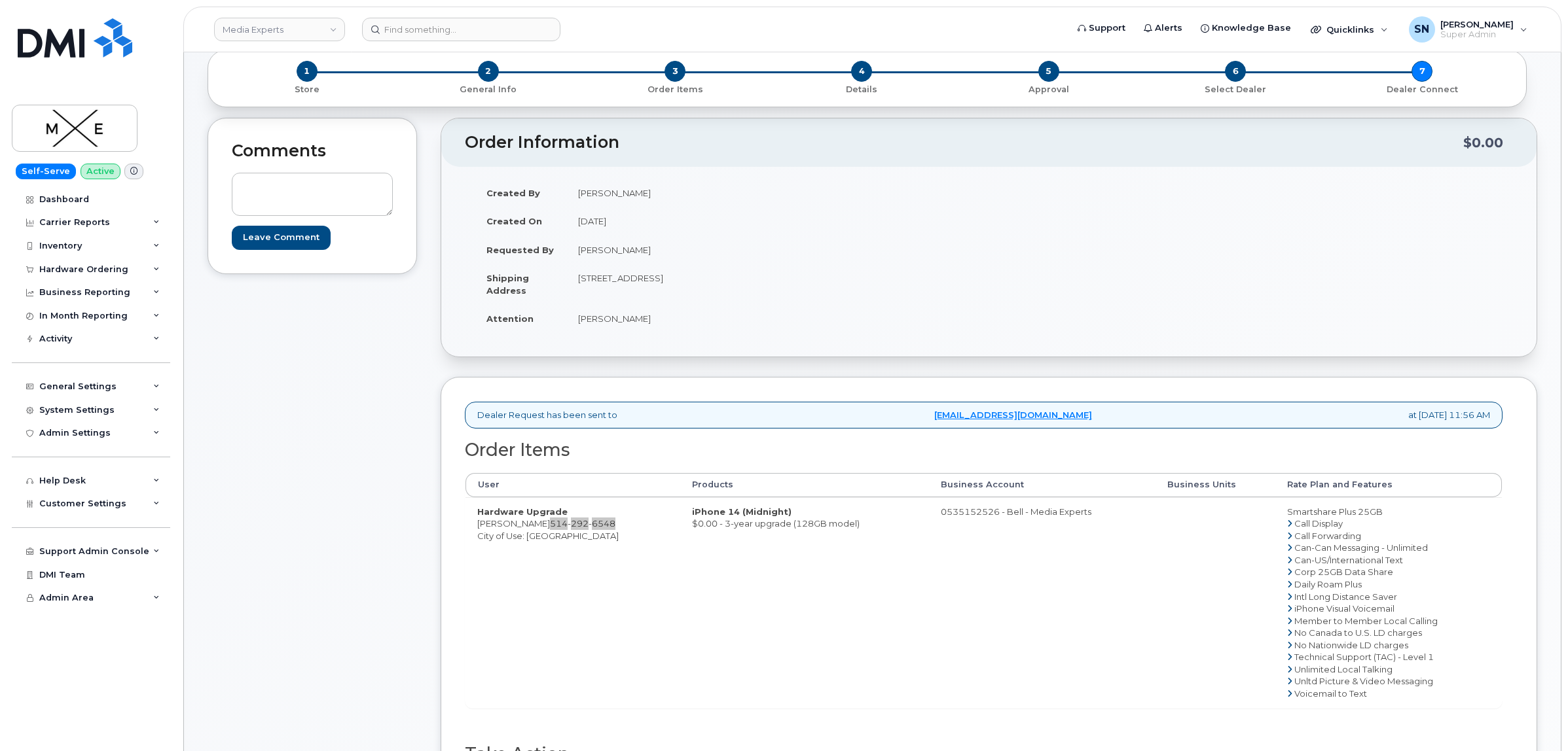
scroll to position [0, 0]
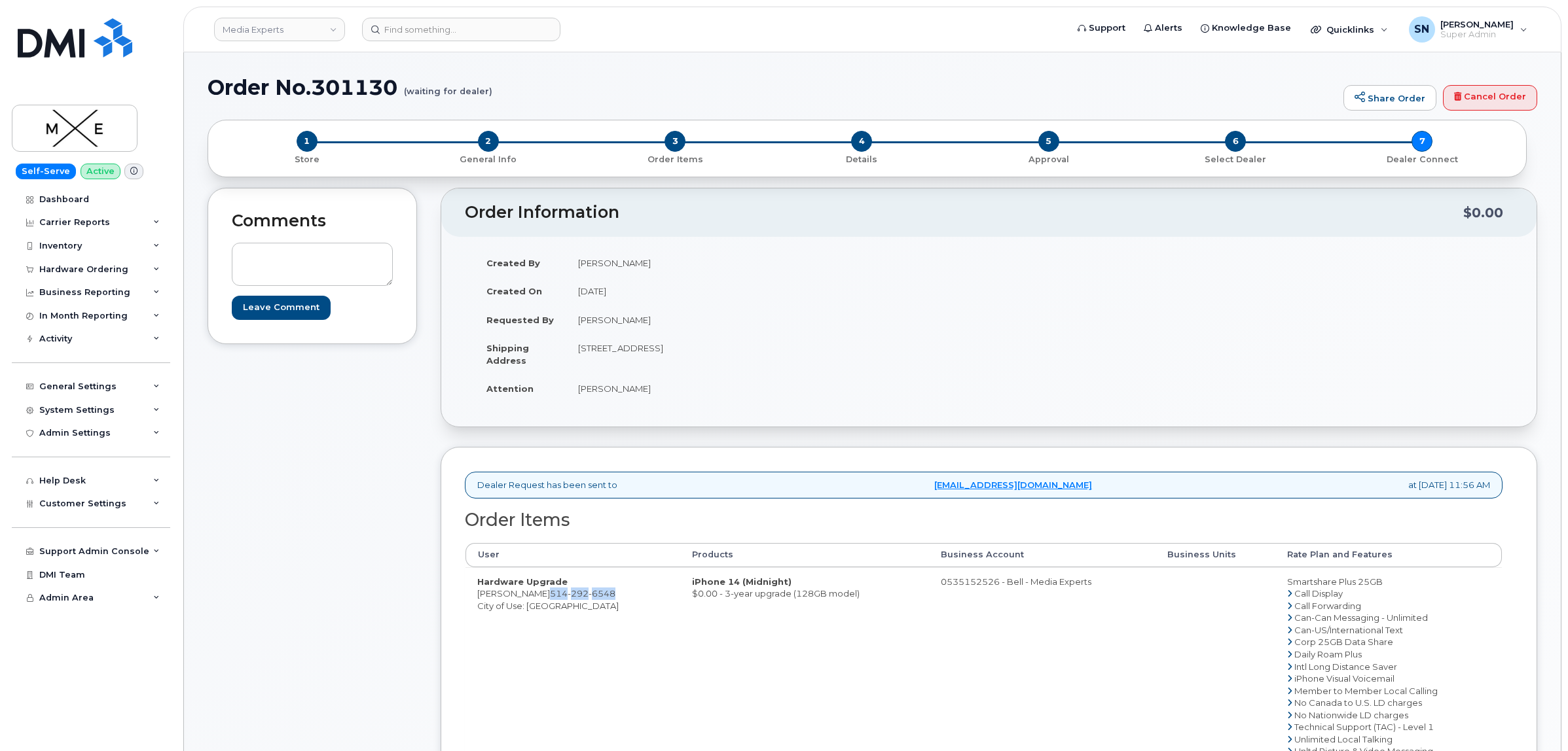
copy span "514 292 6548"
drag, startPoint x: 607, startPoint y: 346, endPoint x: 649, endPoint y: 352, distance: 42.4
click at [649, 352] on td "[STREET_ADDRESS]" at bounding box center [773, 355] width 413 height 41
copy td "7236 Marconi St"
drag, startPoint x: 718, startPoint y: 349, endPoint x: 753, endPoint y: 355, distance: 35.5
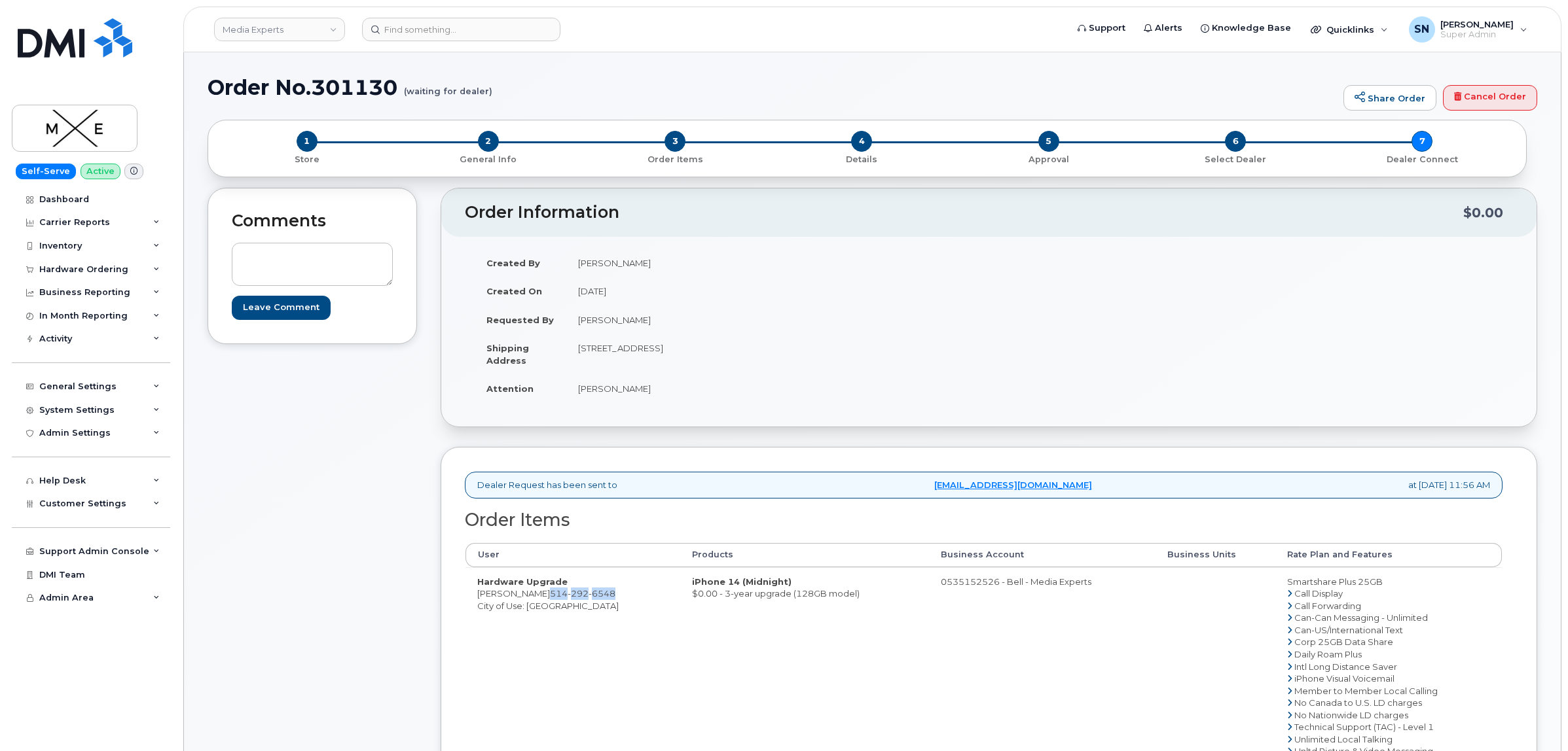
click at [753, 355] on td "7236 Marconi St MONTRÉAL QC H2R 2Z5 CANADA" at bounding box center [773, 355] width 413 height 41
drag, startPoint x: 734, startPoint y: 374, endPoint x: 727, endPoint y: 364, distance: 12.2
click at [732, 373] on td "[STREET_ADDRESS]" at bounding box center [773, 355] width 413 height 41
click at [720, 348] on td "[STREET_ADDRESS]" at bounding box center [773, 355] width 413 height 41
drag, startPoint x: 720, startPoint y: 348, endPoint x: 756, endPoint y: 348, distance: 36.0
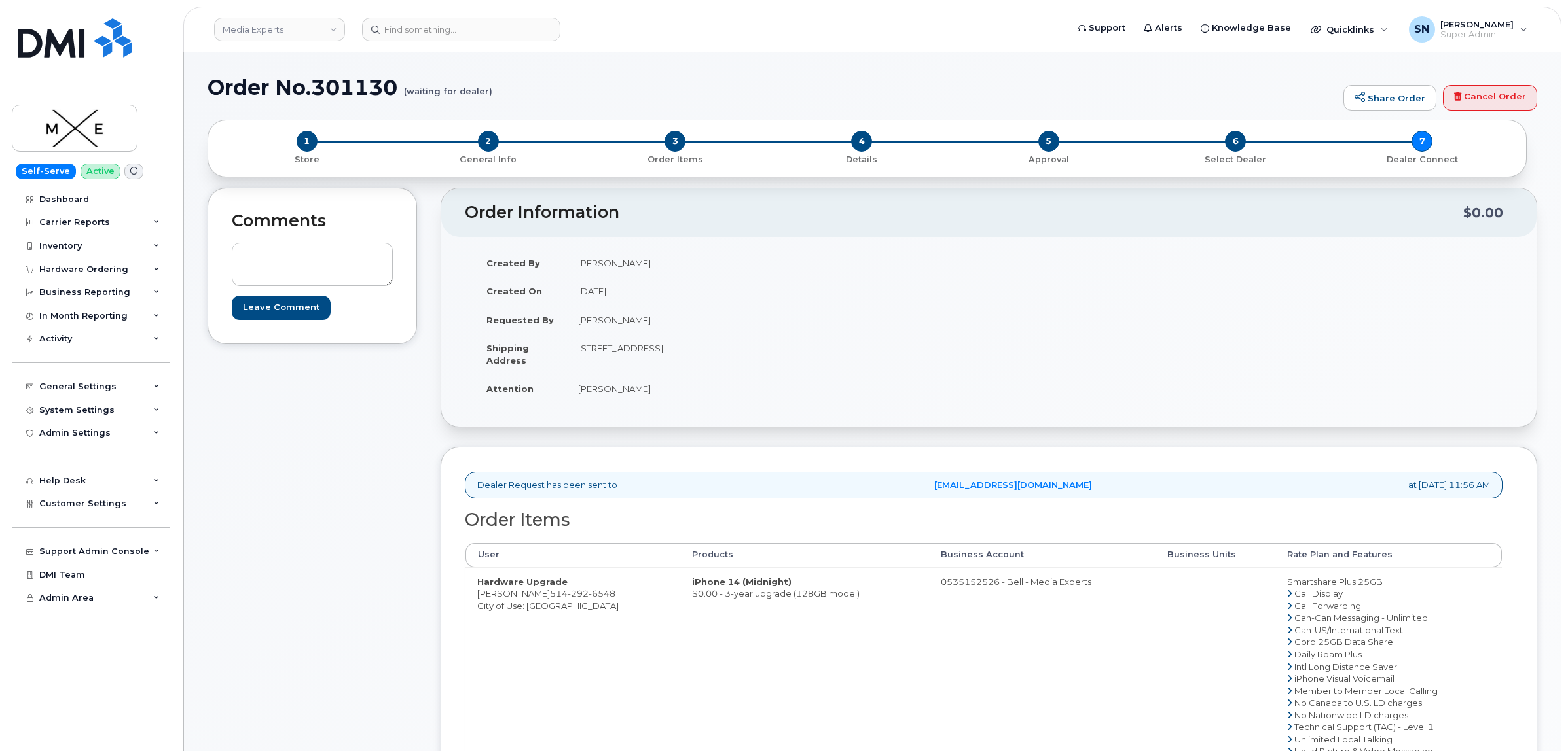
click at [756, 348] on td "[STREET_ADDRESS]" at bounding box center [773, 355] width 413 height 41
drag, startPoint x: 578, startPoint y: 388, endPoint x: 633, endPoint y: 393, distance: 55.2
click at [633, 393] on td "[PERSON_NAME]" at bounding box center [773, 388] width 413 height 28
copy td "[PERSON_NAME]"
drag, startPoint x: 479, startPoint y: 596, endPoint x: 626, endPoint y: 599, distance: 147.0
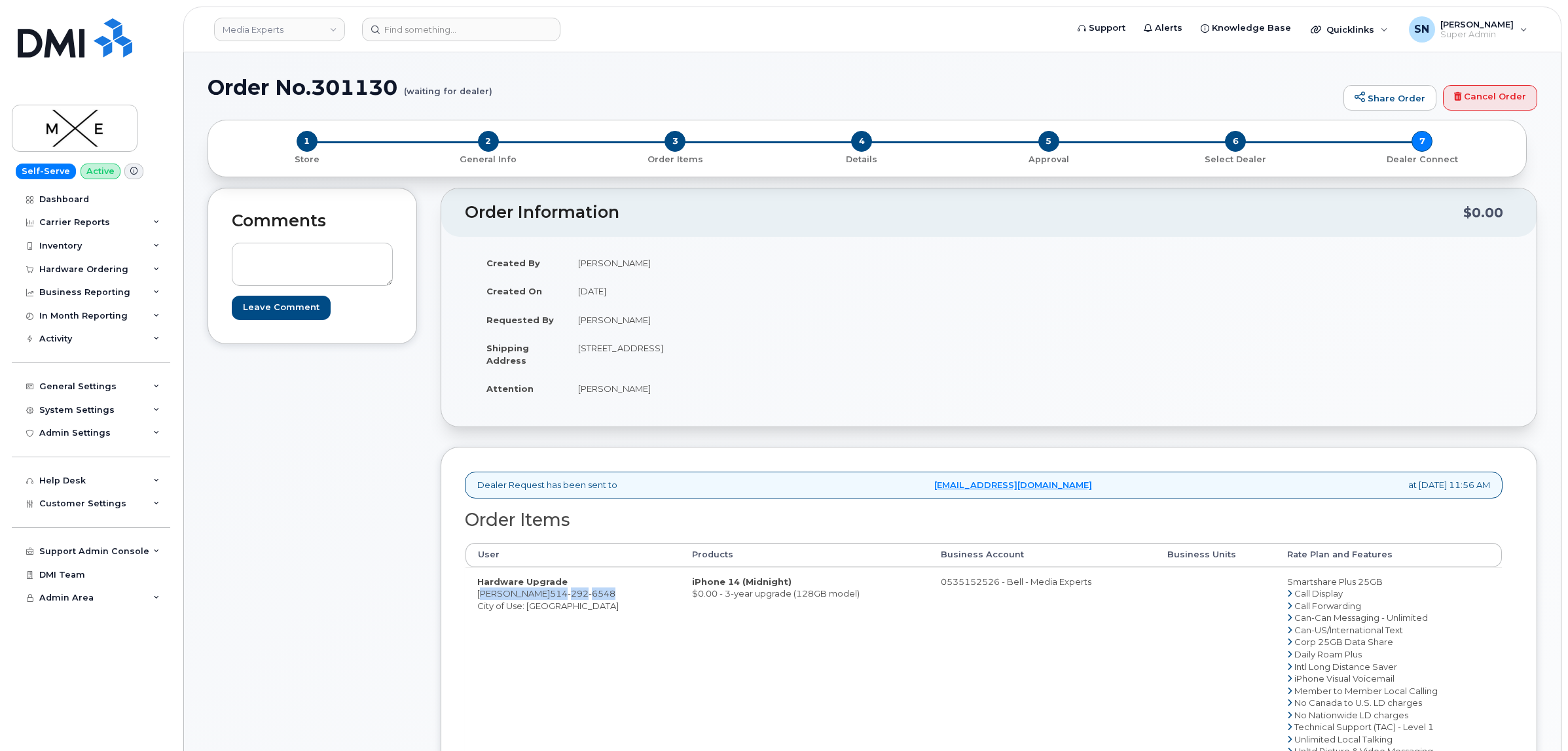
click at [626, 599] on td "Hardware Upgrade Rosa Hamadouche 514 292 6548 City of Use: Montreal" at bounding box center [572, 673] width 215 height 211
copy td "Rosa Hamadouche 514 292 6548"
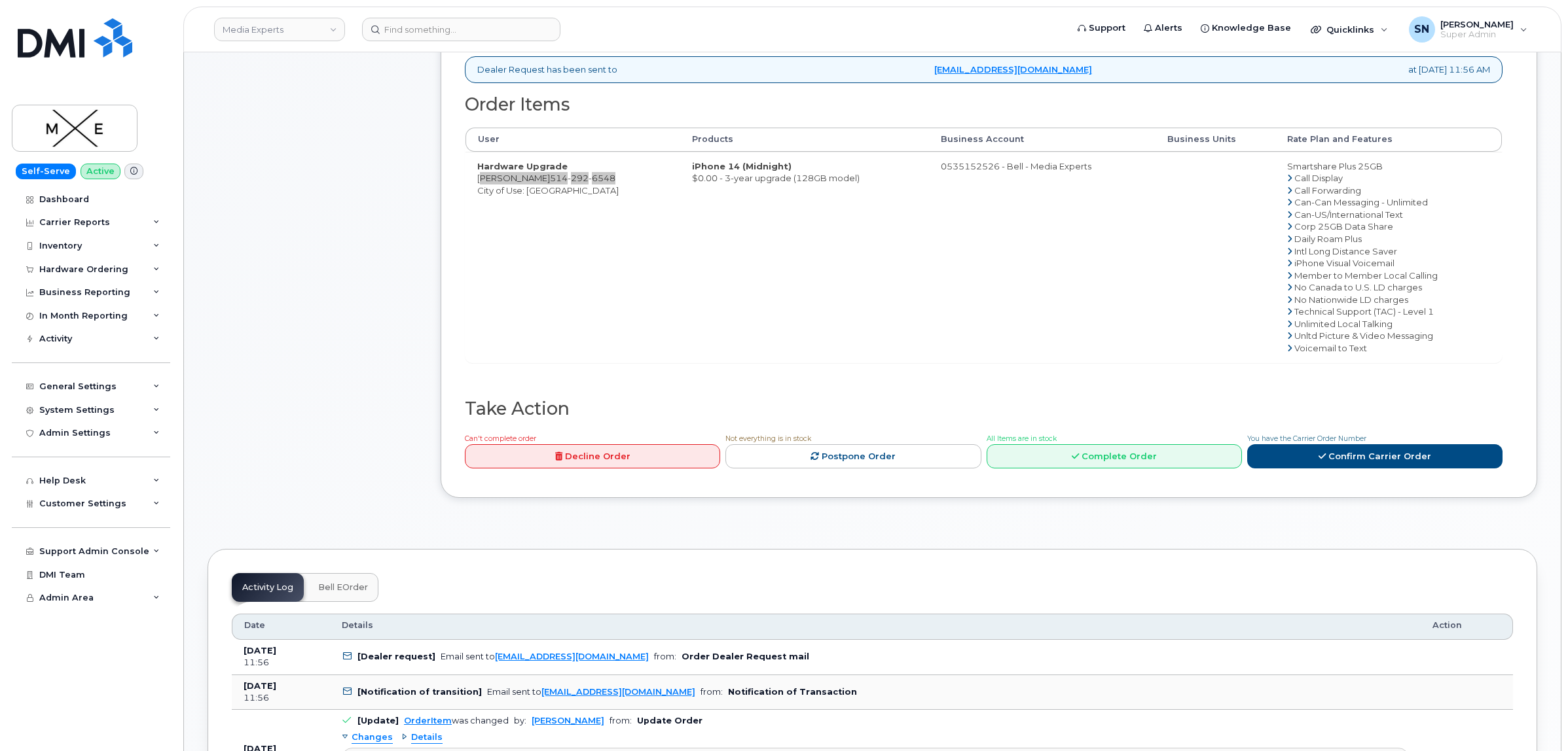
scroll to position [491, 0]
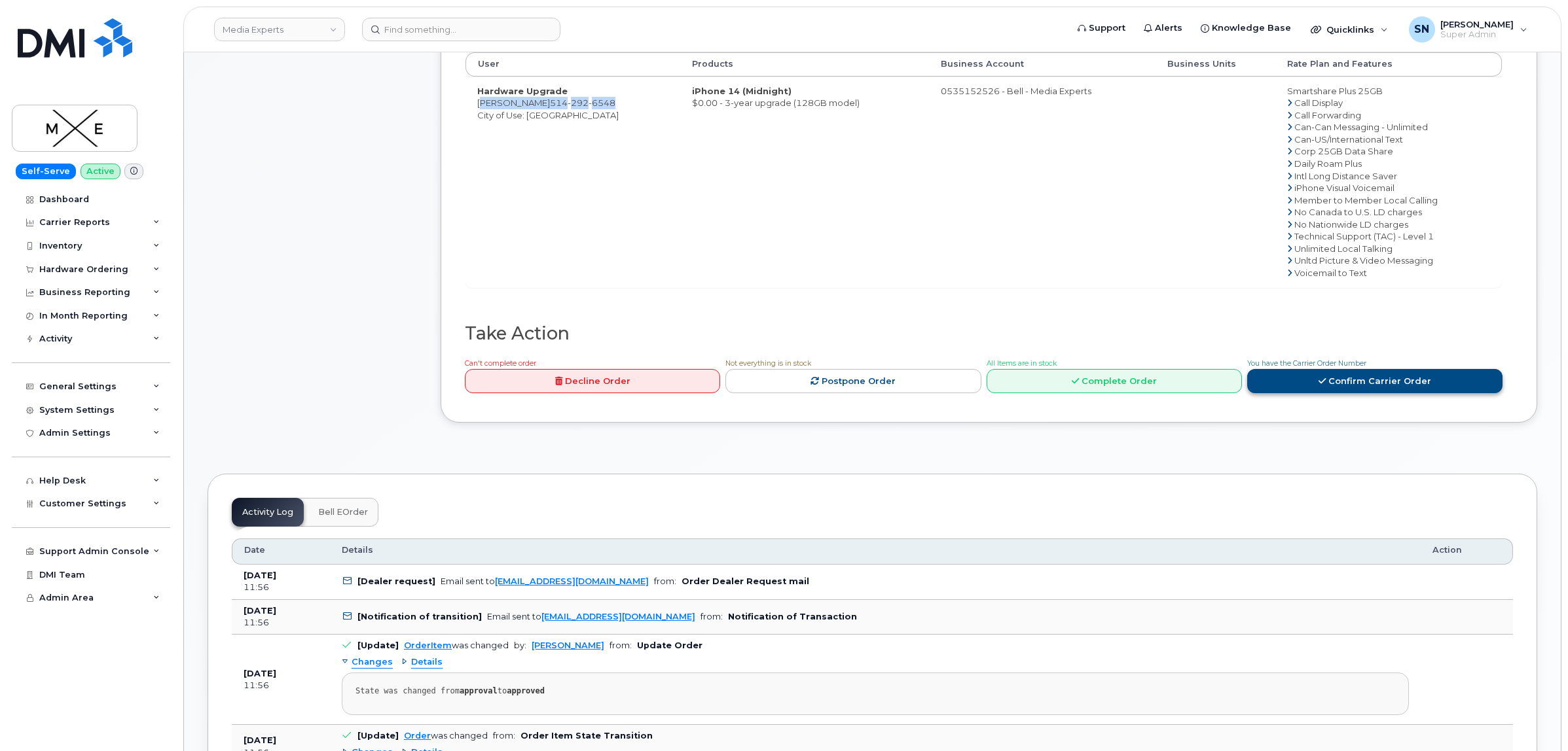
click at [1318, 394] on link "Confirm Carrier Order" at bounding box center [1375, 381] width 255 height 24
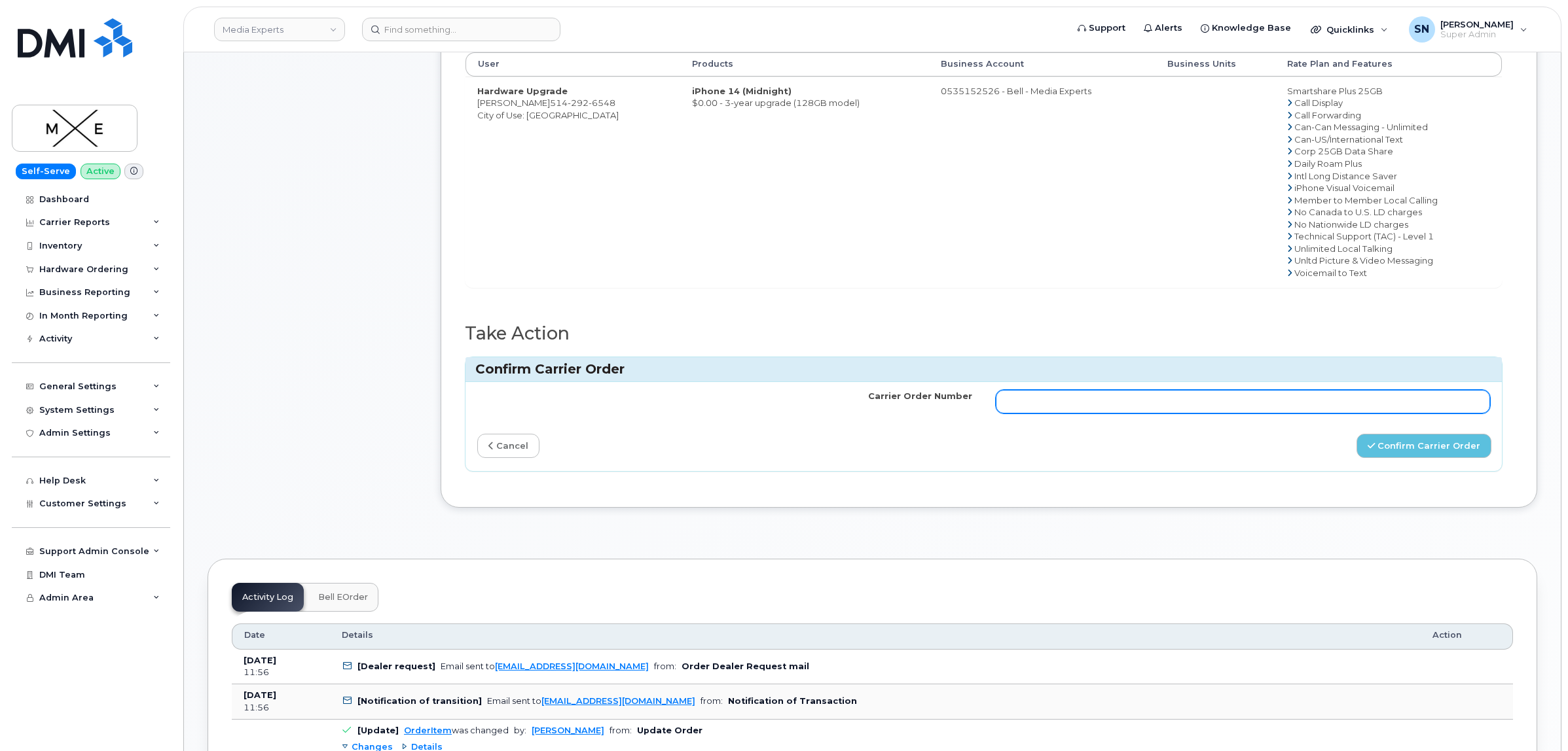
click at [1301, 402] on input "Carrier Order Number" at bounding box center [1243, 401] width 495 height 23
paste input "3018359"
type input "3018359"
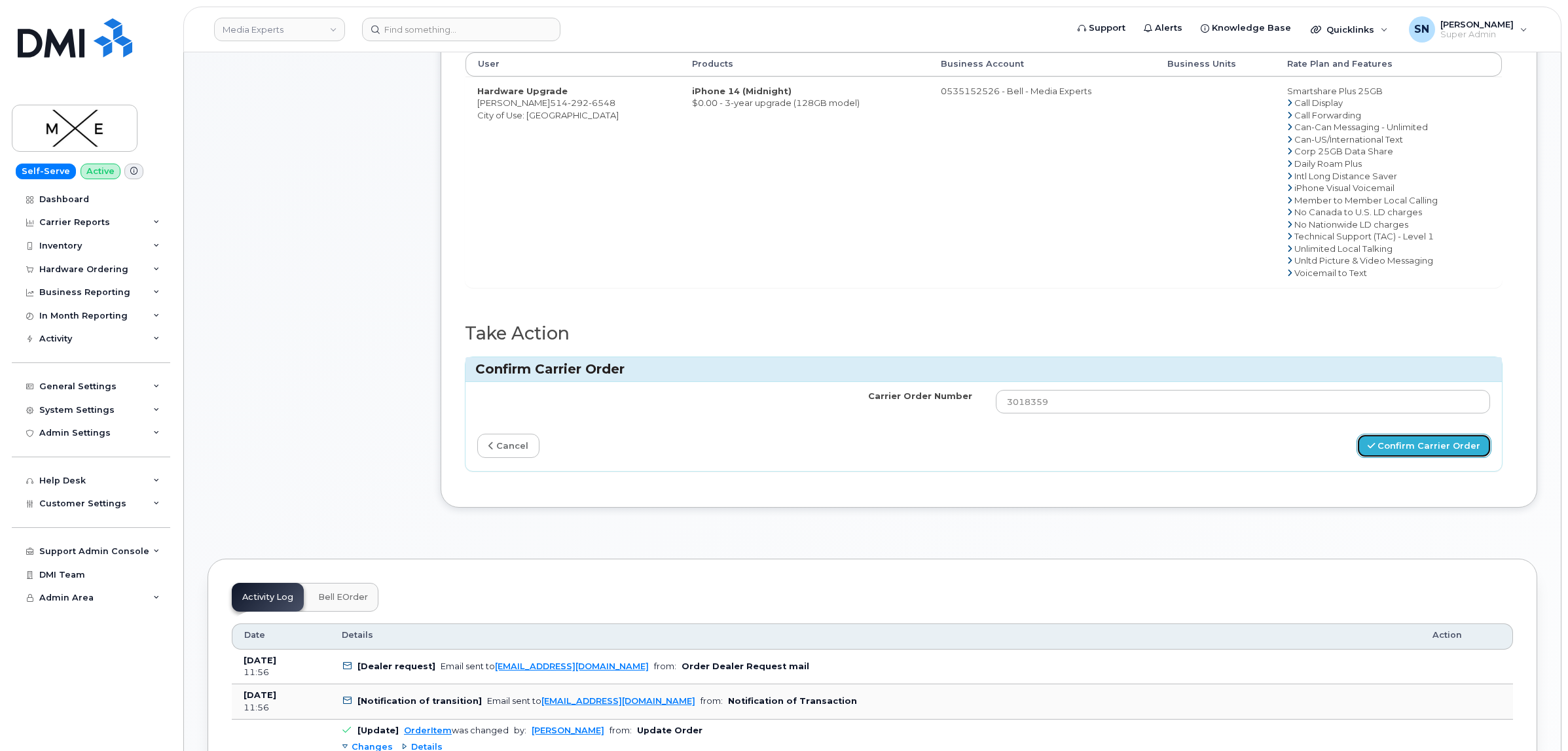
click at [1396, 443] on button "Confirm Carrier Order" at bounding box center [1423, 445] width 135 height 24
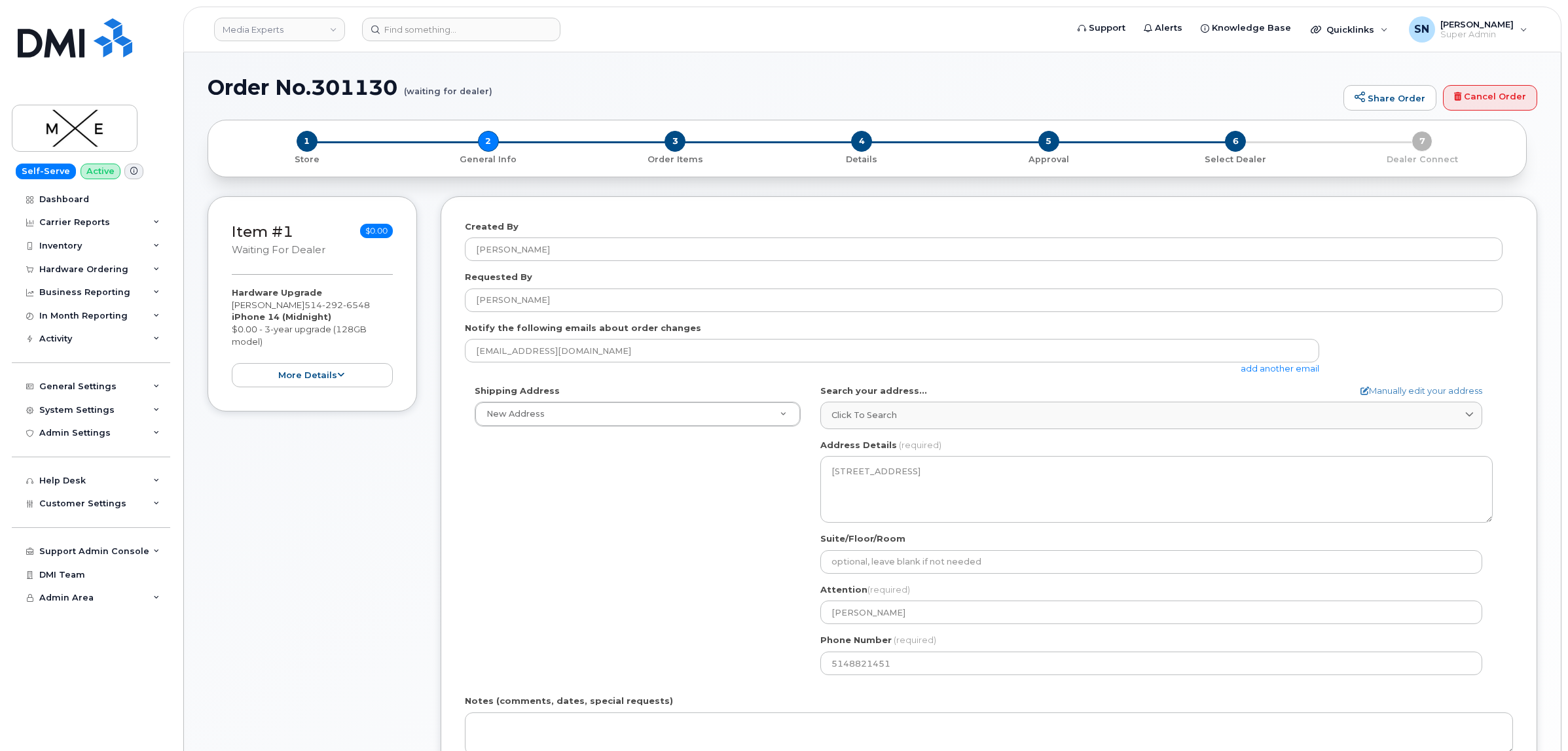
select select
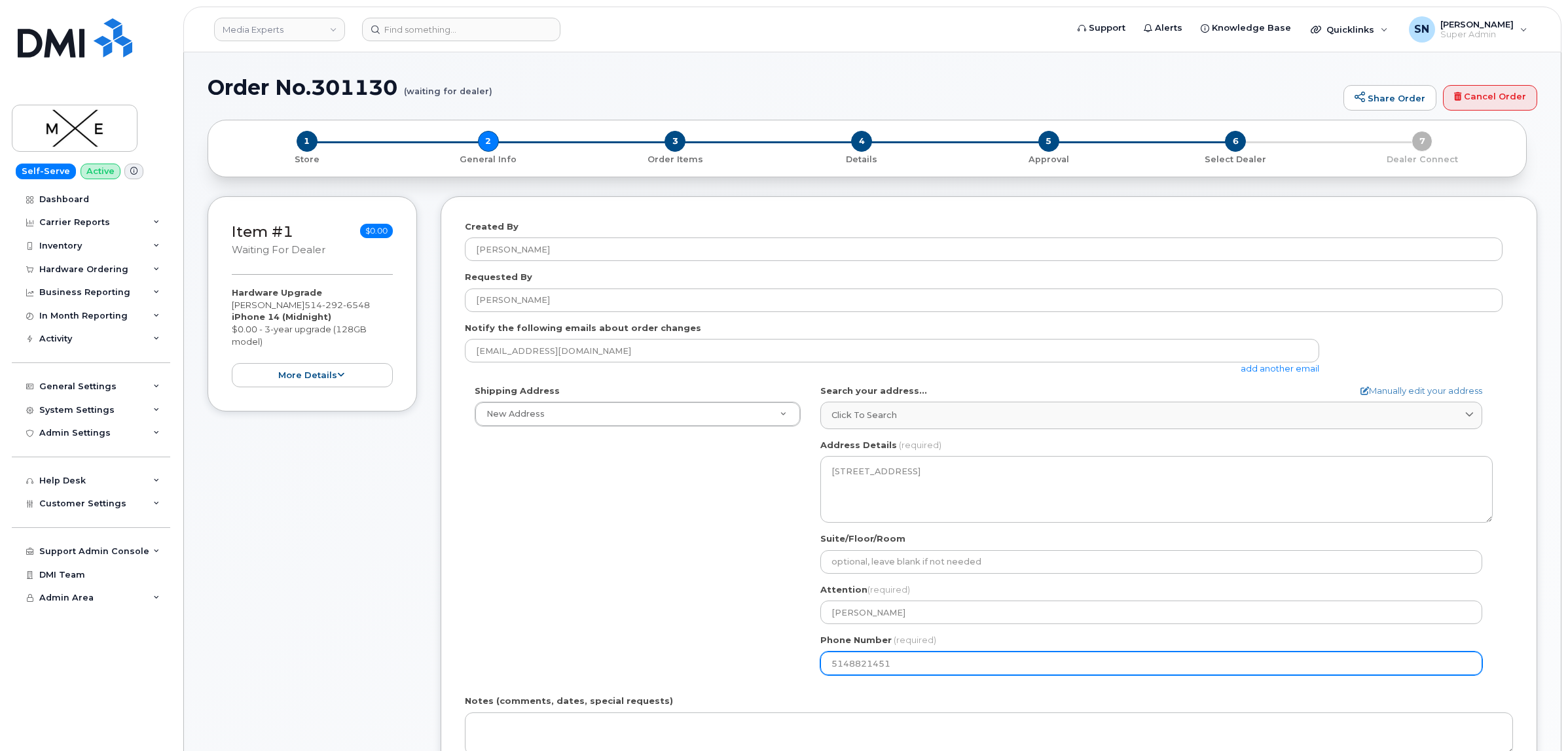
click at [898, 661] on input "5148821451" at bounding box center [1151, 663] width 661 height 23
drag, startPoint x: 897, startPoint y: 662, endPoint x: 800, endPoint y: 665, distance: 97.0
click at [800, 665] on div "Shipping Address New Address New Address QC [GEOGRAPHIC_DATA] Search your addre…" at bounding box center [984, 535] width 1038 height 301
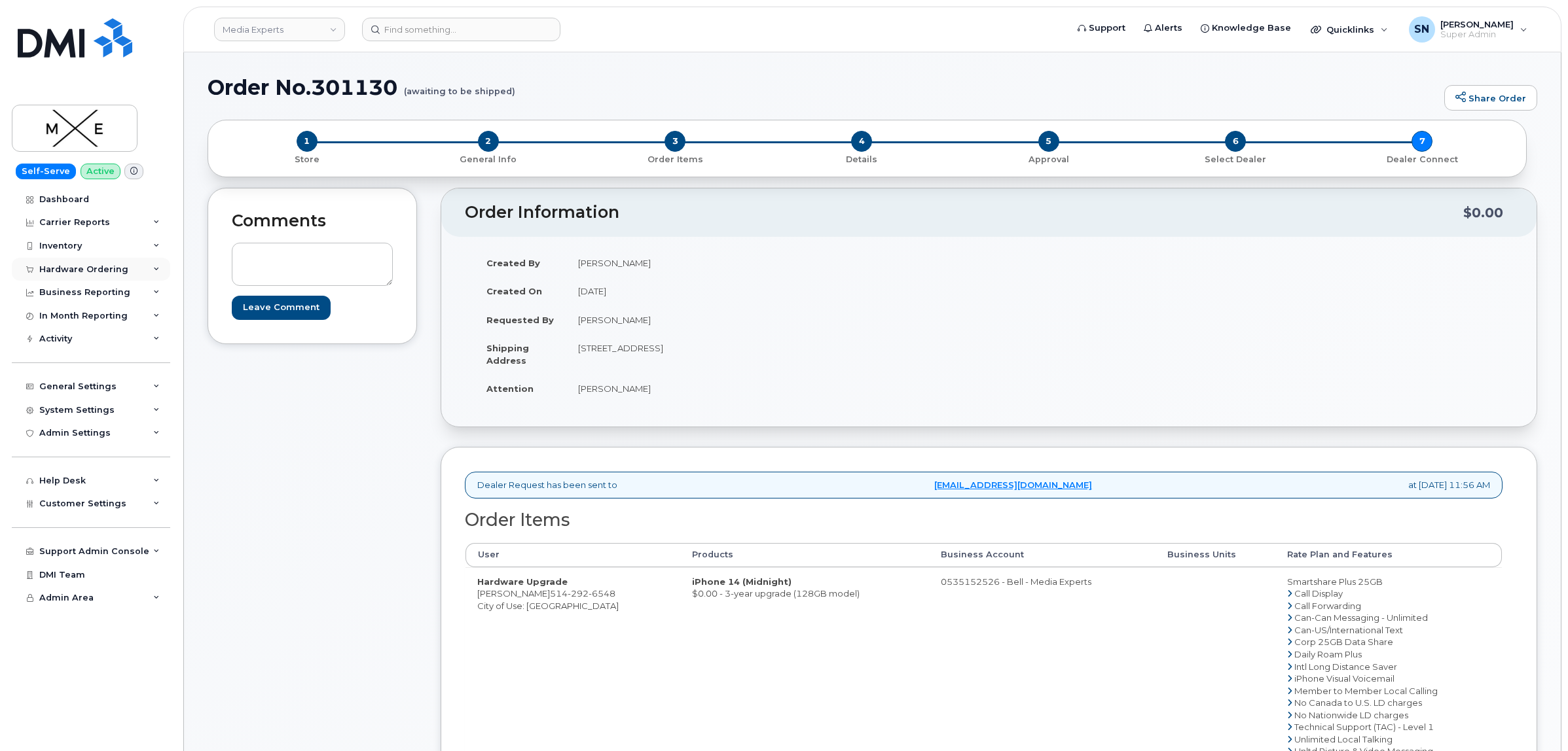
click at [116, 269] on div "Hardware Ordering" at bounding box center [83, 270] width 89 height 11
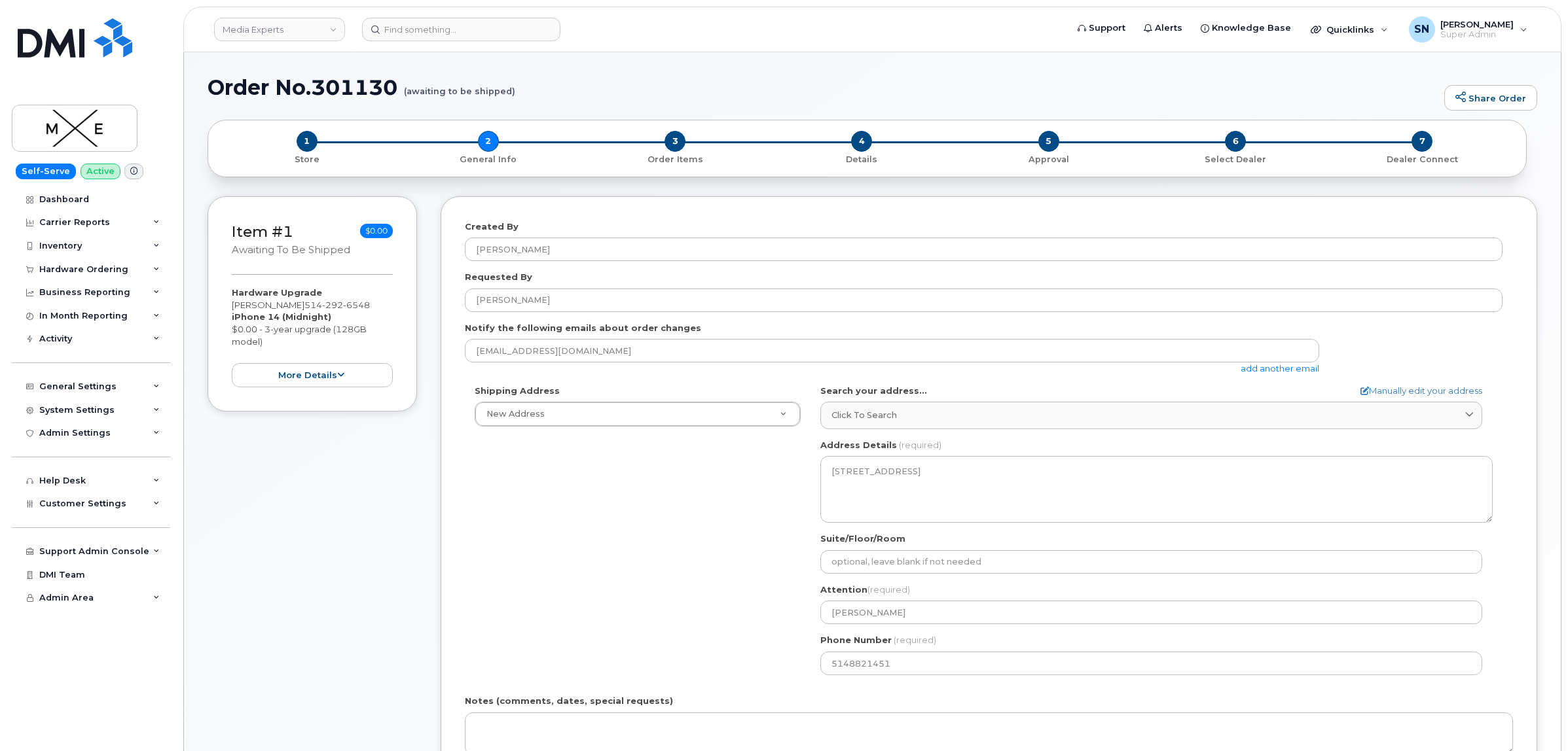
select select
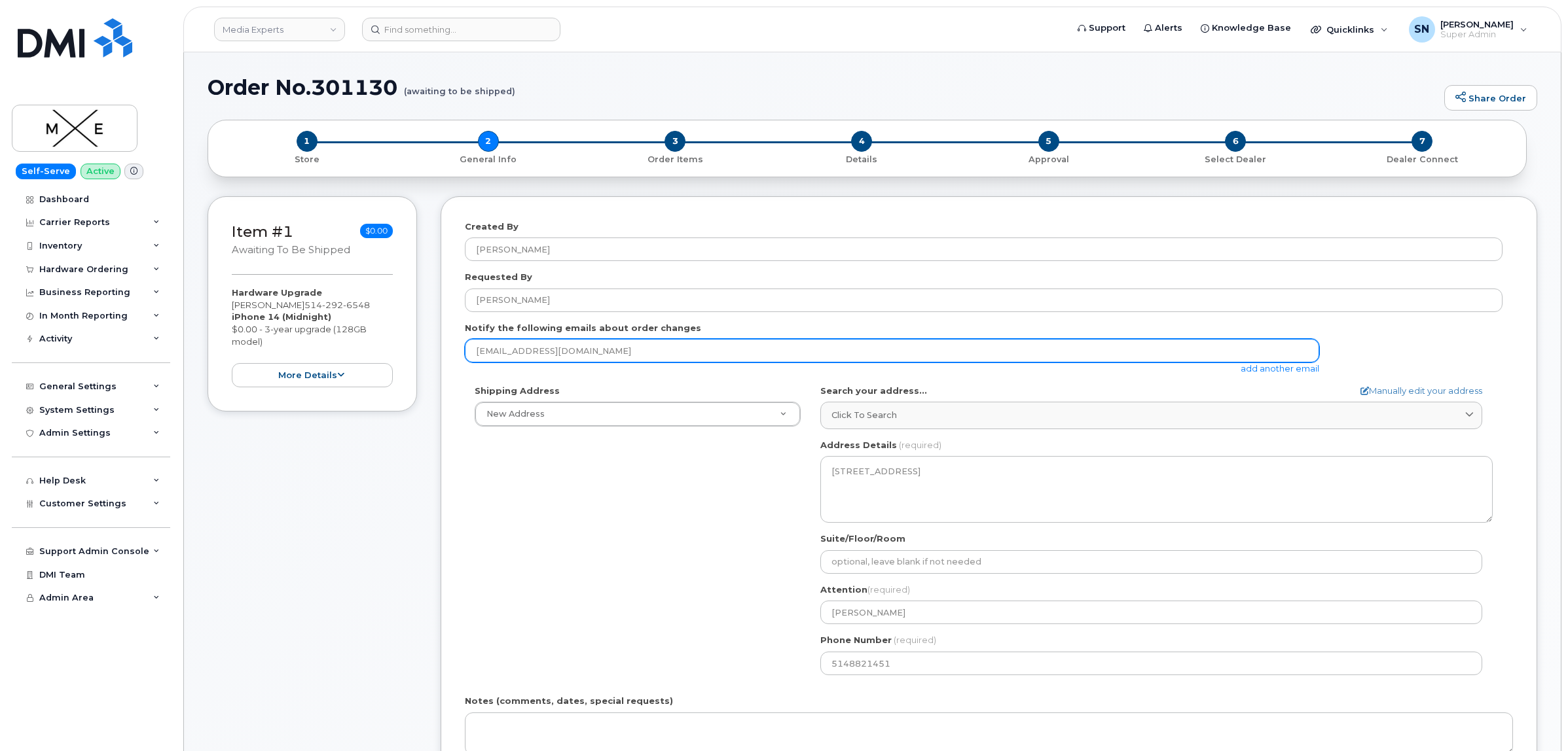
drag, startPoint x: 626, startPoint y: 355, endPoint x: 470, endPoint y: 353, distance: 156.0
click at [470, 353] on input "galinn@mediaexperts.com" at bounding box center [892, 351] width 854 height 23
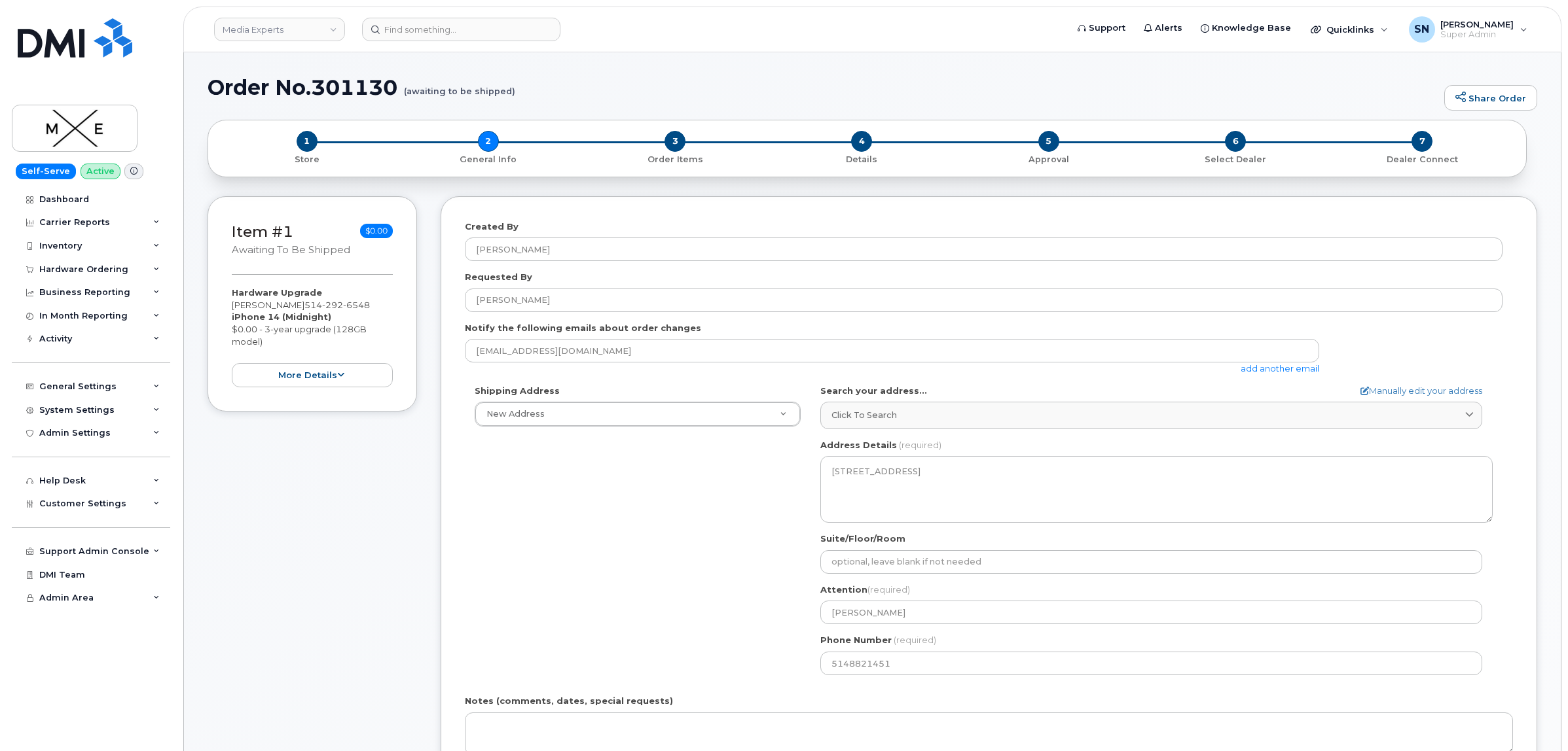
drag, startPoint x: 232, startPoint y: 306, endPoint x: 313, endPoint y: 307, distance: 81.0
click at [313, 307] on div "Hardware Upgrade Rosa Hamadouche 514 292 6548 iPhone 14 (Midnight) $0.00 - 3-ye…" at bounding box center [312, 337] width 161 height 101
copy div "Rosa Hamadouche"
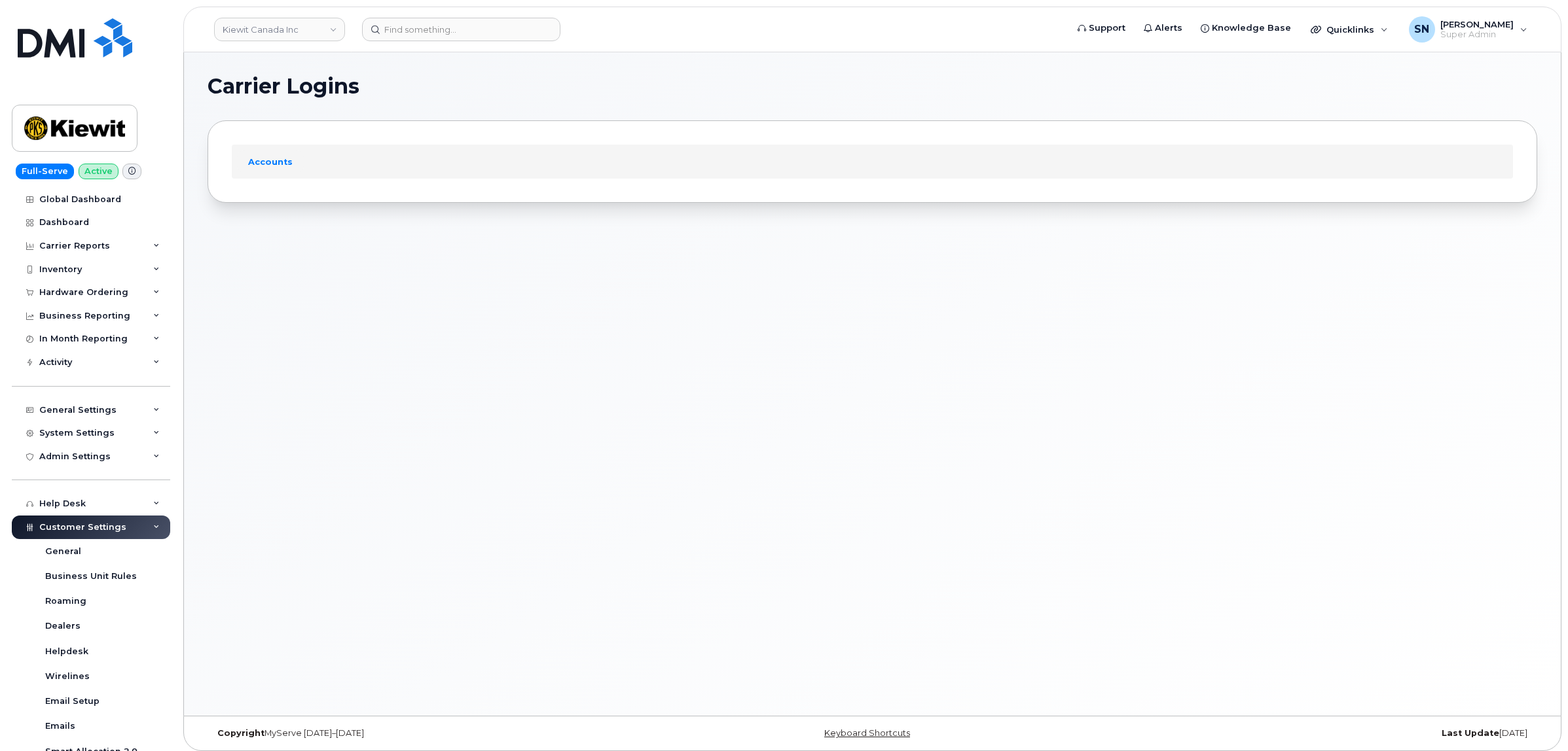
click at [534, 90] on h1 "Carrier Logins" at bounding box center [869, 86] width 1323 height 21
click at [436, 103] on section "Carrier Logins Accounts" at bounding box center [871, 140] width 1330 height 127
click at [356, 355] on div "Carrier Logins Accounts" at bounding box center [871, 384] width 1377 height 663
click at [420, 90] on h1 "Carrier Logins" at bounding box center [869, 86] width 1323 height 21
